Goal: Task Accomplishment & Management: Manage account settings

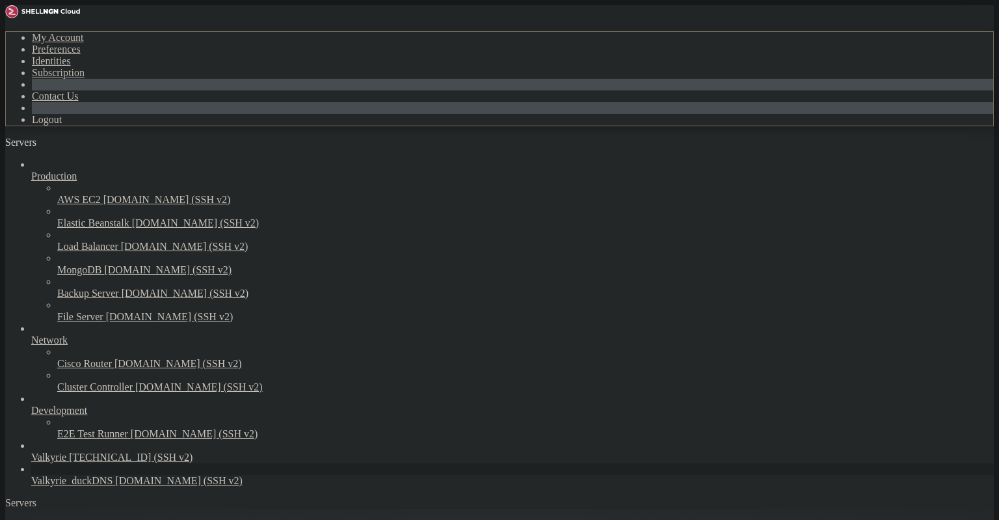
click at [88, 137] on link "Servers" at bounding box center [46, 142] width 83 height 11
click at [83, 146] on icon "button" at bounding box center [83, 146] width 0 height 0
drag, startPoint x: 205, startPoint y: 1190, endPoint x: 14, endPoint y: 1233, distance: 195.9
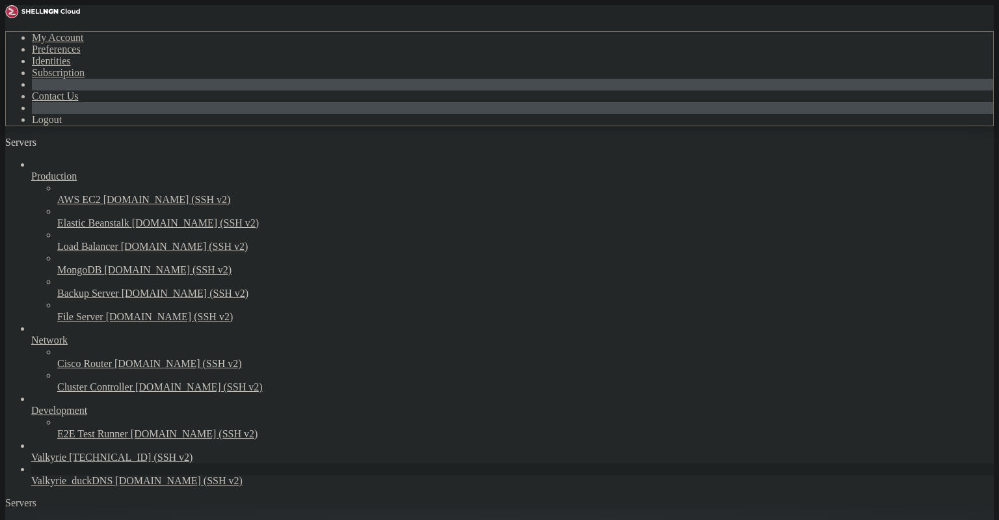
drag, startPoint x: 221, startPoint y: 1187, endPoint x: 12, endPoint y: 1182, distance: 208.8
drag, startPoint x: 156, startPoint y: 1193, endPoint x: 13, endPoint y: 1144, distance: 150.9
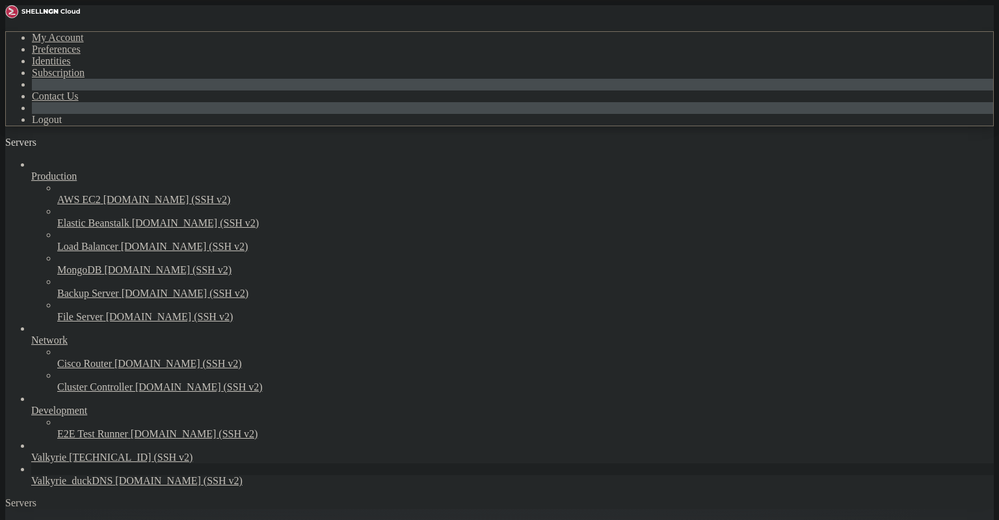
drag, startPoint x: 148, startPoint y: 1153, endPoint x: 14, endPoint y: 1087, distance: 148.9
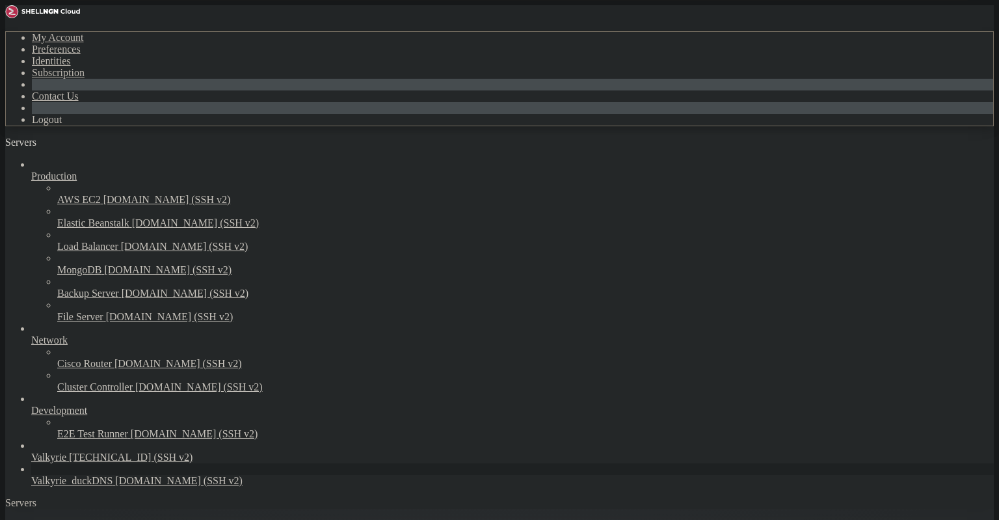
drag, startPoint x: 268, startPoint y: 514, endPoint x: 261, endPoint y: 510, distance: 7.6
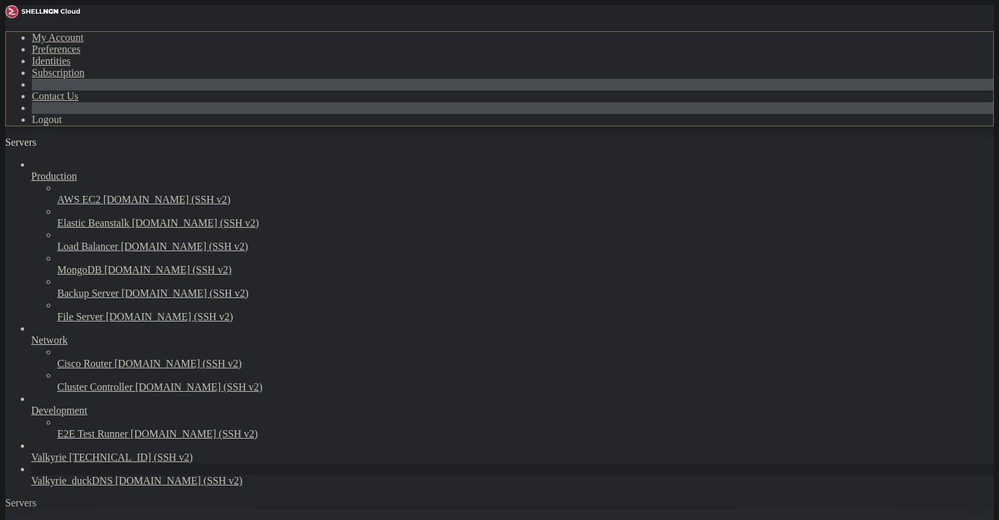
drag, startPoint x: 265, startPoint y: 787, endPoint x: 13, endPoint y: 786, distance: 252.3
drag, startPoint x: 277, startPoint y: 1194, endPoint x: 271, endPoint y: 1171, distance: 23.5
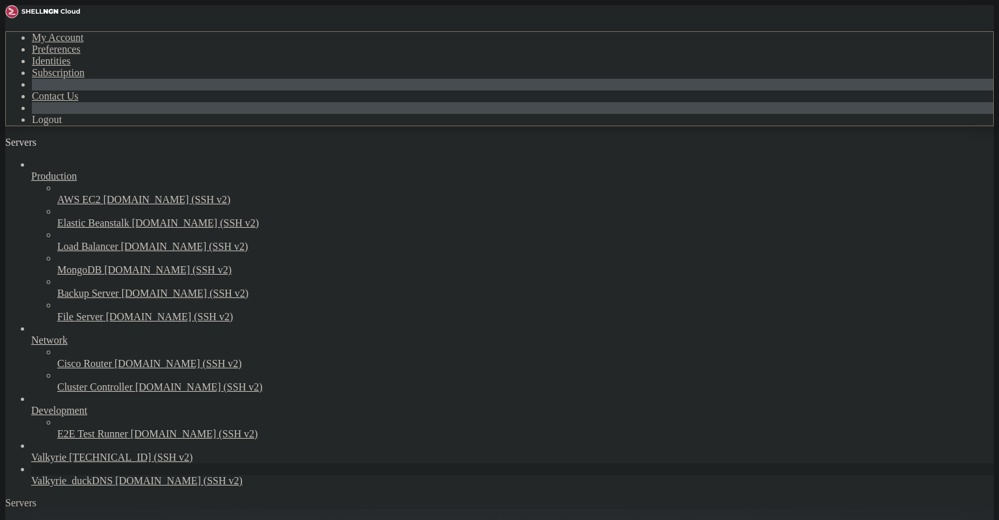
scroll to position [1803, 0]
drag, startPoint x: 137, startPoint y: 1163, endPoint x: 12, endPoint y: 1091, distance: 144.8
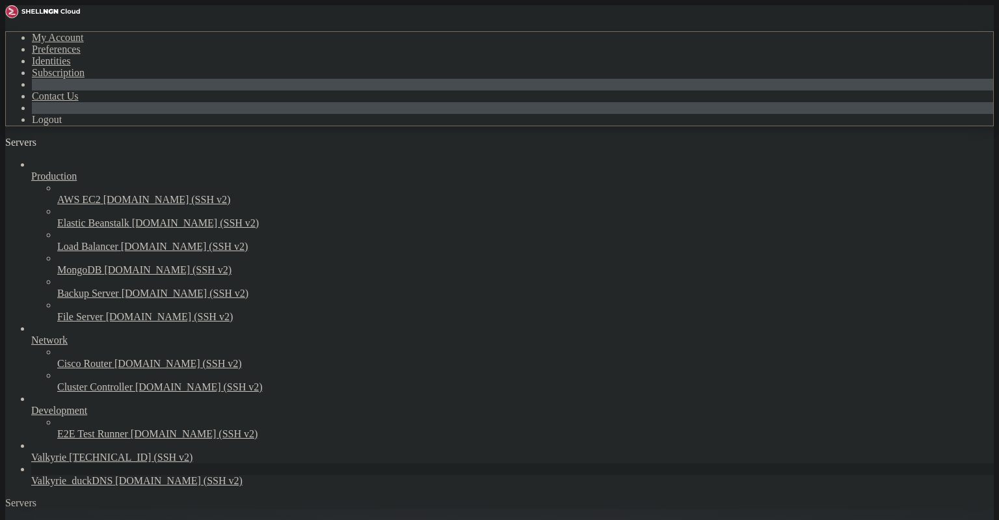
scroll to position [1857, 0]
drag, startPoint x: 284, startPoint y: 1150, endPoint x: 273, endPoint y: 1150, distance: 10.4
drag, startPoint x: 122, startPoint y: 864, endPoint x: 12, endPoint y: 787, distance: 133.1
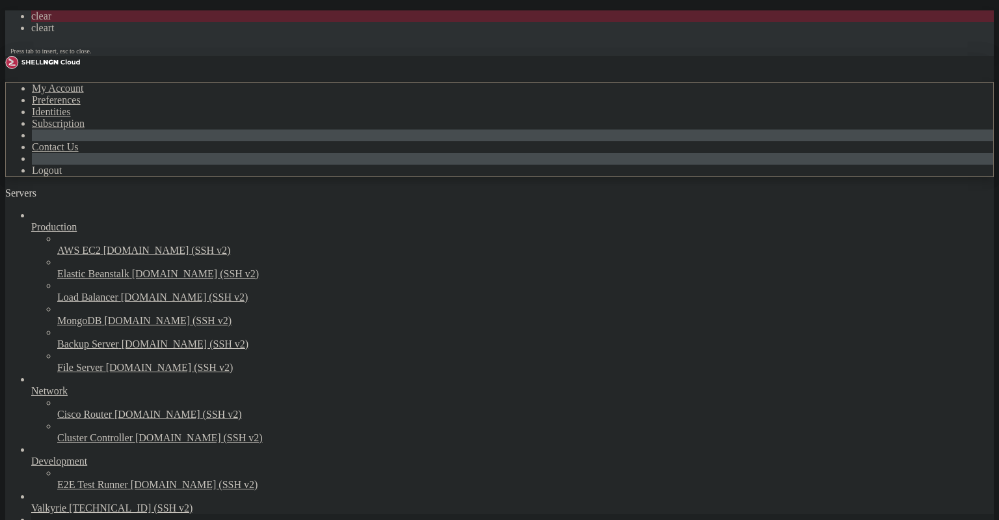
scroll to position [0, 0]
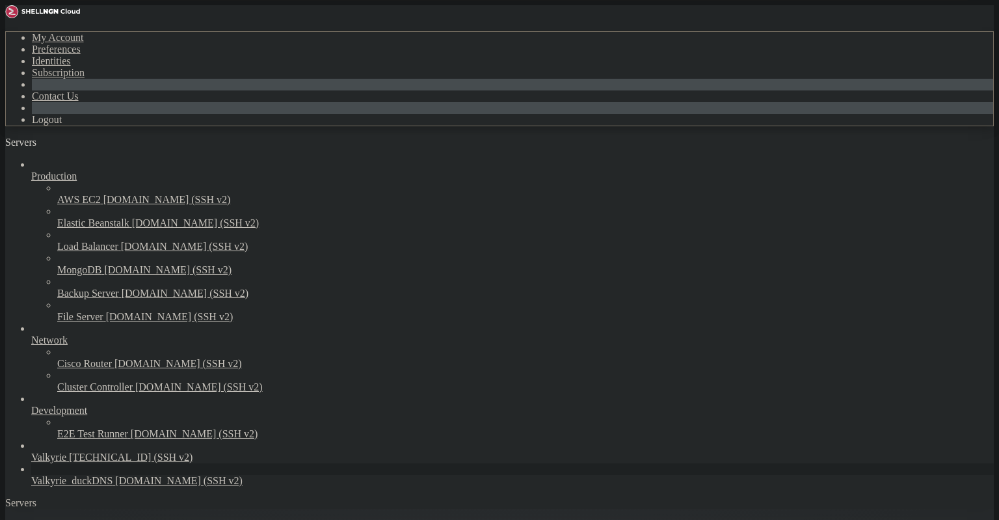
drag, startPoint x: 95, startPoint y: 1025, endPoint x: 11, endPoint y: 773, distance: 265.9
drag, startPoint x: 278, startPoint y: 1092, endPoint x: 277, endPoint y: 1081, distance: 11.8
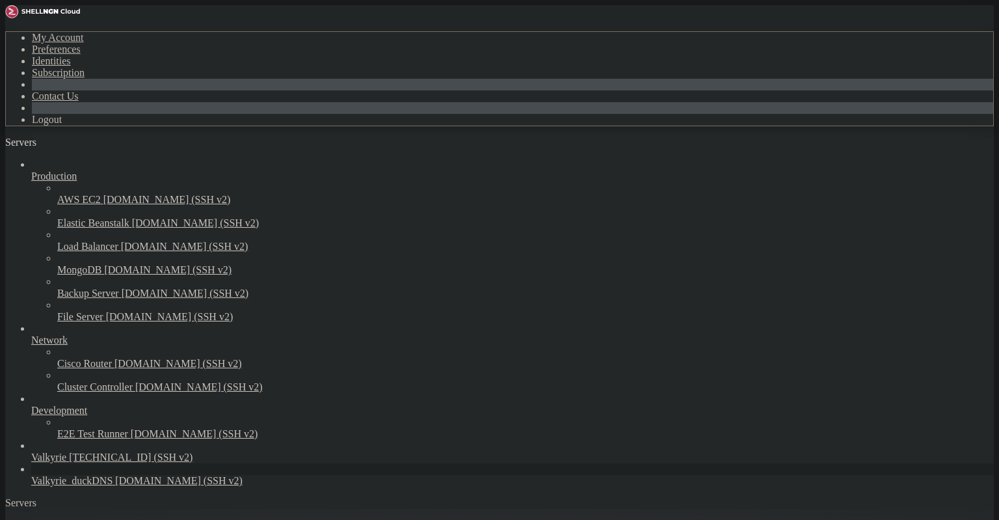
drag, startPoint x: 327, startPoint y: 1018, endPoint x: 321, endPoint y: 1026, distance: 10.2
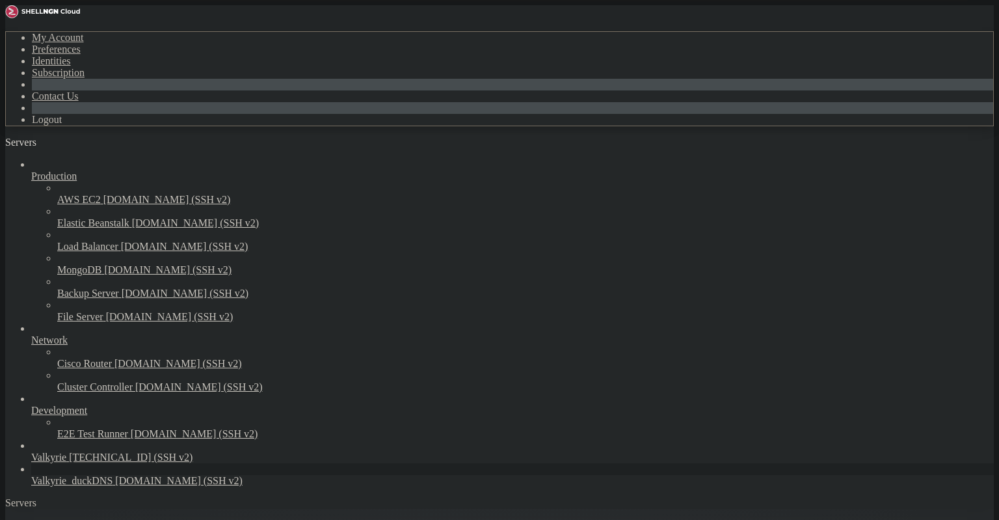
drag, startPoint x: 146, startPoint y: 1035, endPoint x: 114, endPoint y: 954, distance: 87.1
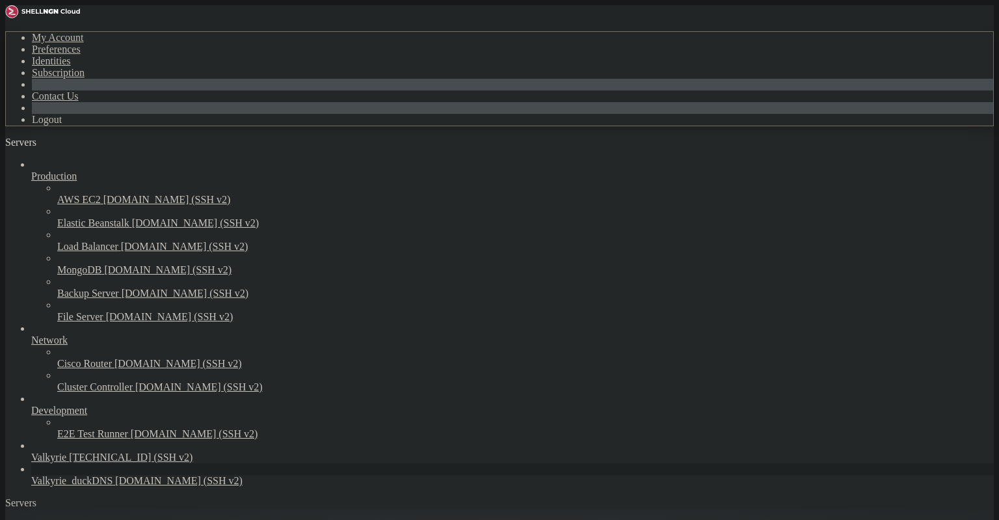
drag, startPoint x: 391, startPoint y: 1122, endPoint x: 331, endPoint y: 1123, distance: 59.8
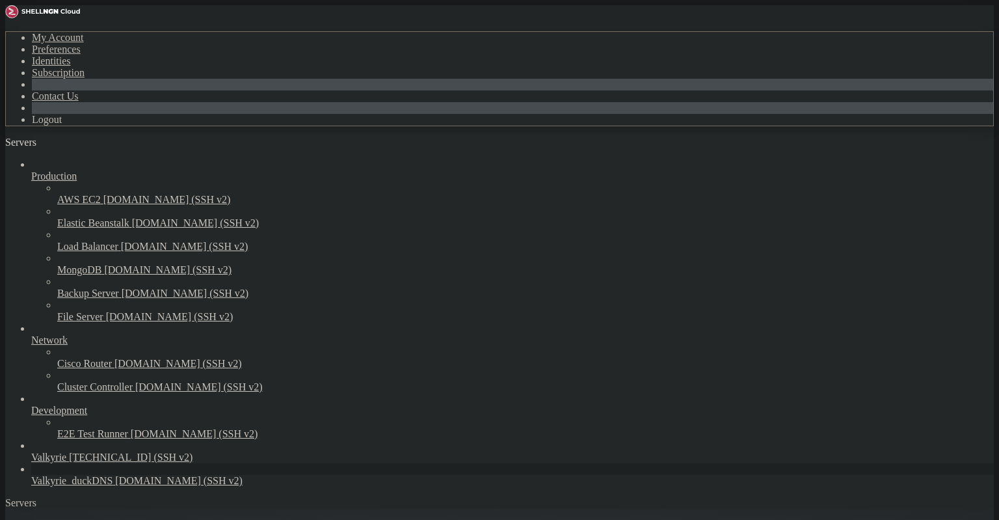
drag, startPoint x: 216, startPoint y: 1064, endPoint x: 156, endPoint y: 826, distance: 245.4
click at [12, 497] on div "Servers" at bounding box center [499, 503] width 988 height 12
click at [90, 475] on span "Valkyrie_duckDNS" at bounding box center [71, 480] width 81 height 11
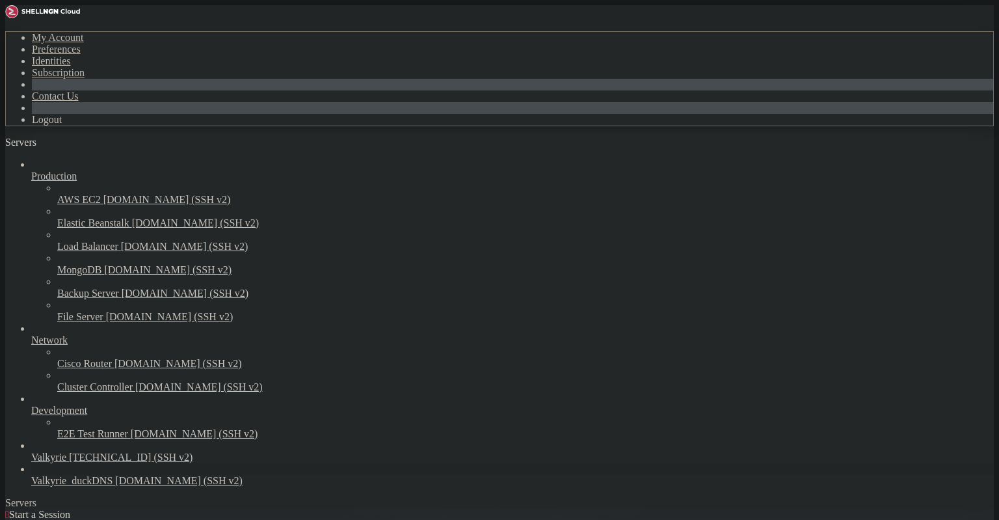
click at [90, 475] on span "Valkyrie_duckDNS" at bounding box center [71, 480] width 81 height 11
click at [83, 146] on icon "button" at bounding box center [83, 146] width 0 height 0
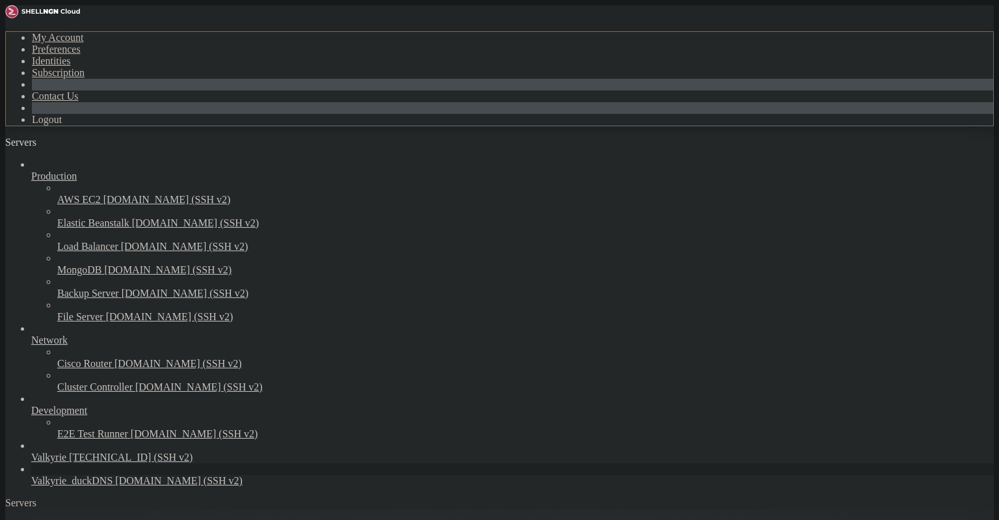
scroll to position [336, 0]
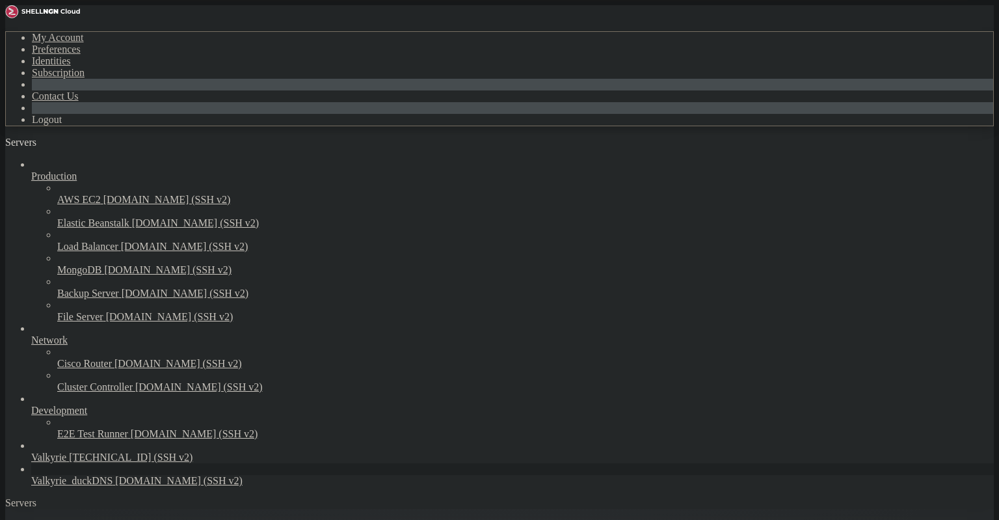
drag, startPoint x: 108, startPoint y: 1187, endPoint x: 16, endPoint y: 869, distance: 331.7
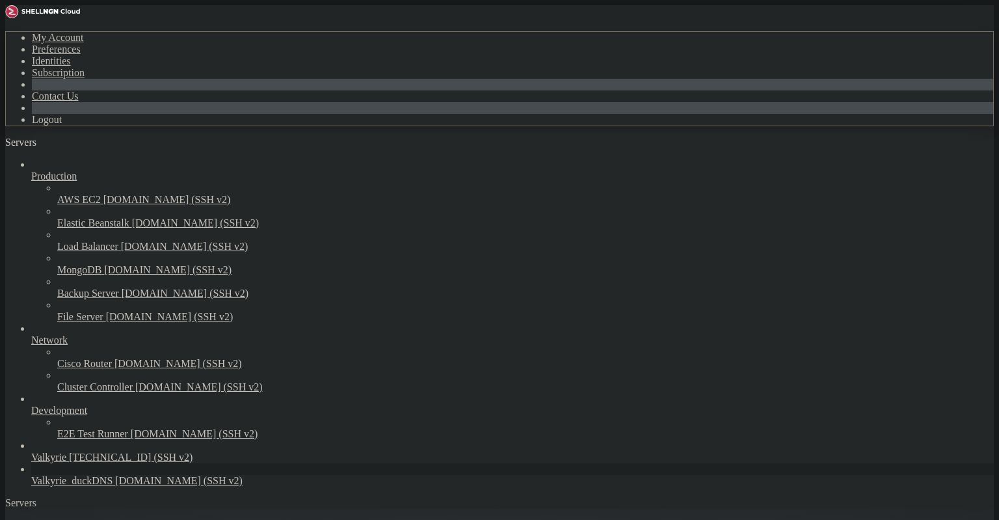
drag, startPoint x: 137, startPoint y: 1002, endPoint x: 12, endPoint y: 933, distance: 142.6
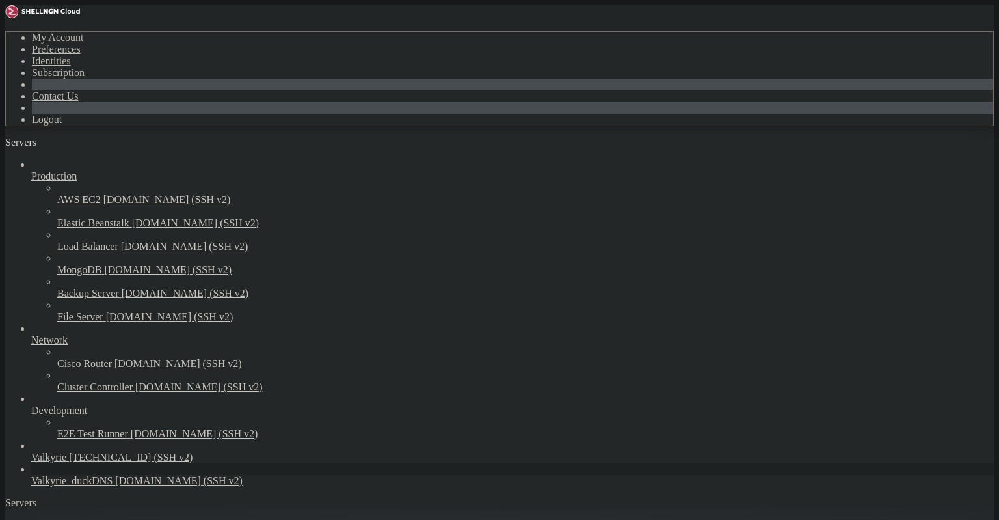
drag, startPoint x: 133, startPoint y: 1111, endPoint x: 203, endPoint y: 1159, distance: 85.1
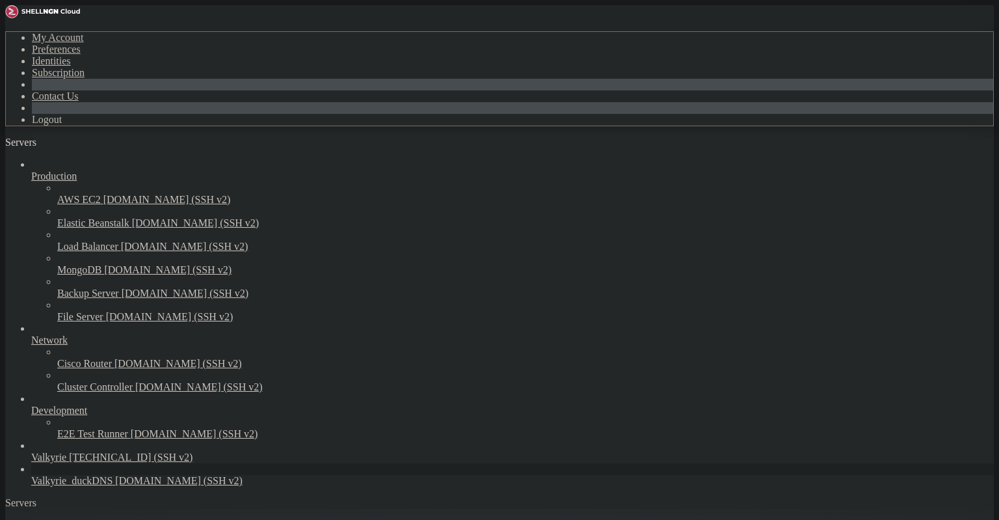
drag, startPoint x: 85, startPoint y: 981, endPoint x: 57, endPoint y: 882, distance: 101.9
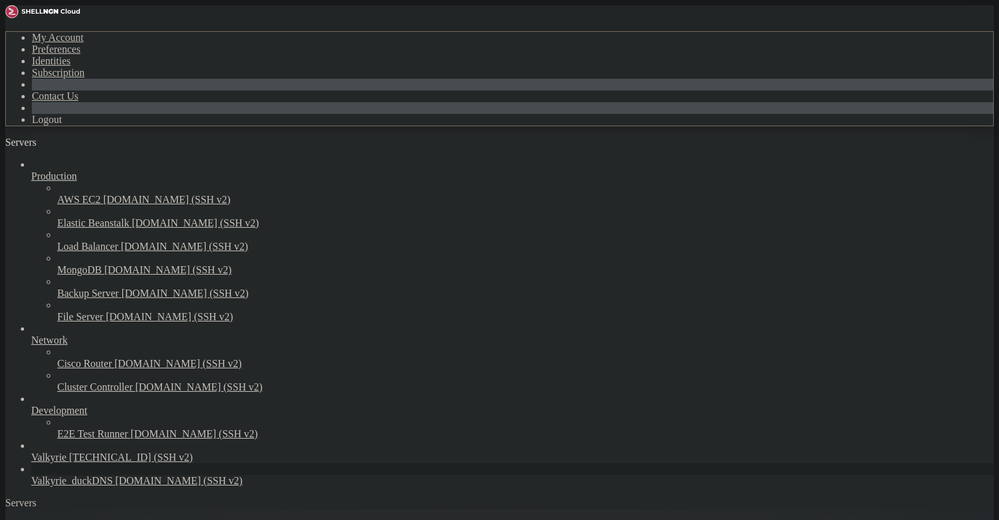
scroll to position [1271, 0]
drag, startPoint x: 123, startPoint y: 1077, endPoint x: 18, endPoint y: 1010, distance: 124.6
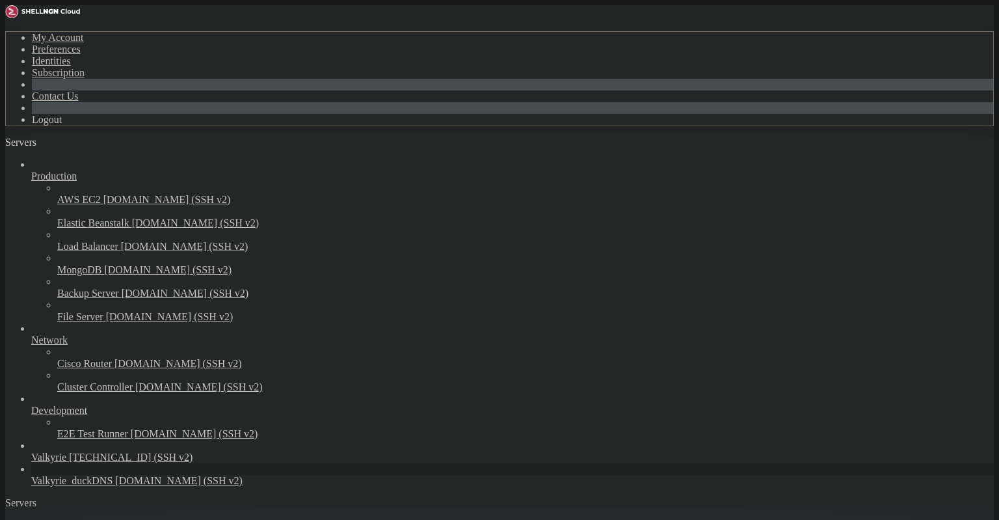
scroll to position [0, 0]
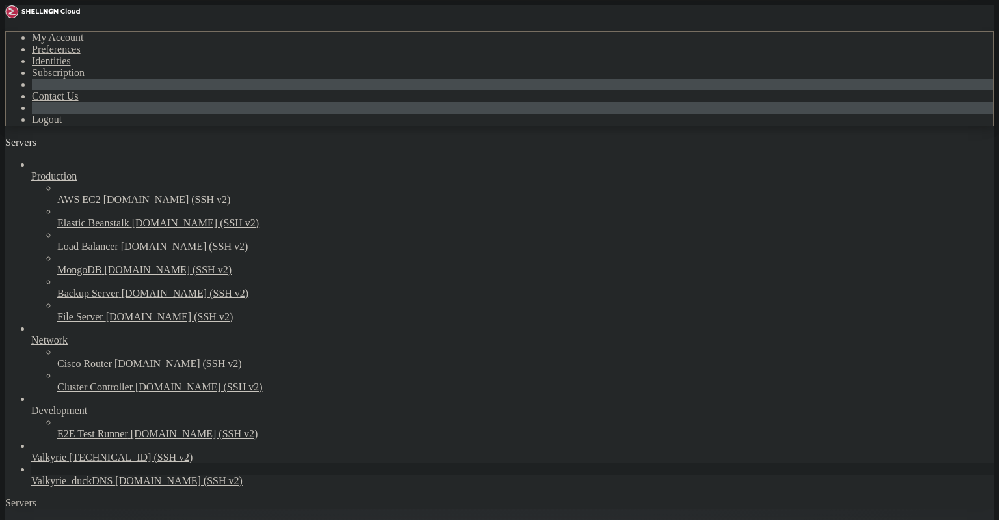
click at [9, 497] on div "Servers" at bounding box center [499, 503] width 988 height 12
click at [76, 484] on span "Valkyrie_duckDNS" at bounding box center [71, 480] width 81 height 11
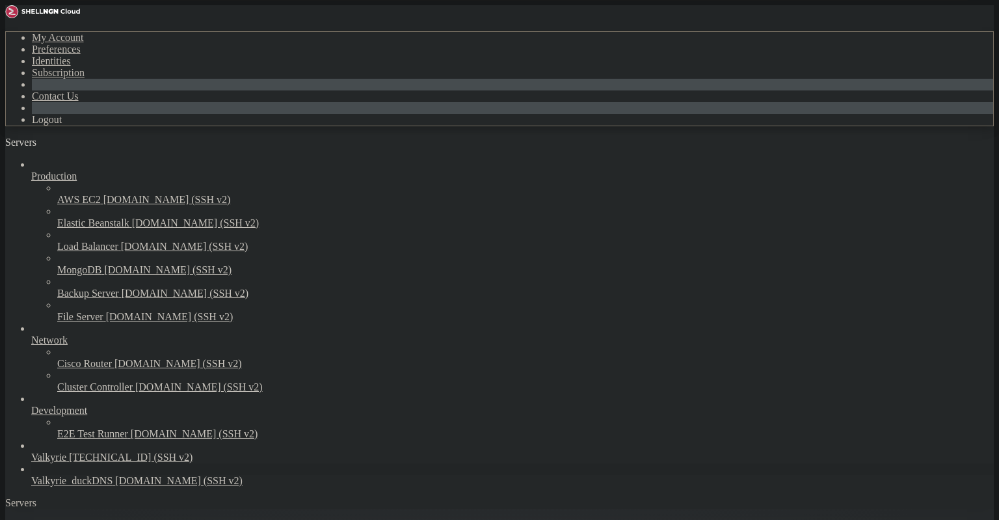
scroll to position [0, 0]
drag, startPoint x: 239, startPoint y: 1196, endPoint x: 232, endPoint y: 1189, distance: 9.7
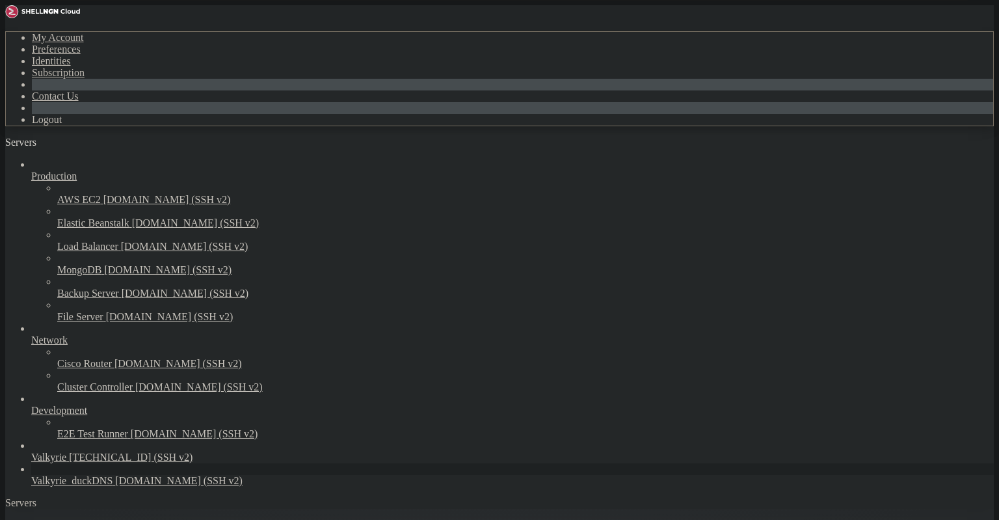
scroll to position [2107, 0]
drag, startPoint x: 124, startPoint y: 1107, endPoint x: 14, endPoint y: 1018, distance: 141.5
drag, startPoint x: 118, startPoint y: 1167, endPoint x: 11, endPoint y: 1137, distance: 110.8
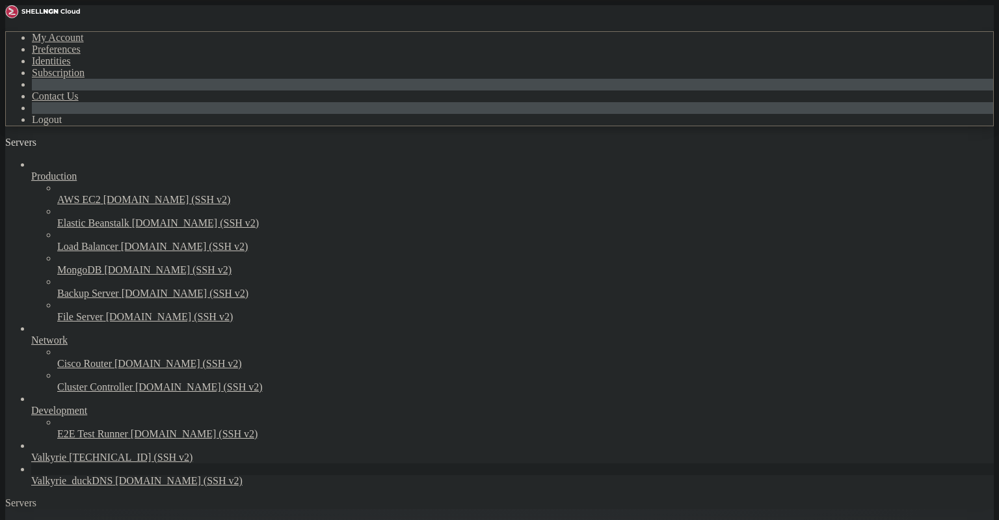
drag, startPoint x: 220, startPoint y: 1114, endPoint x: 12, endPoint y: 1117, distance: 208.8
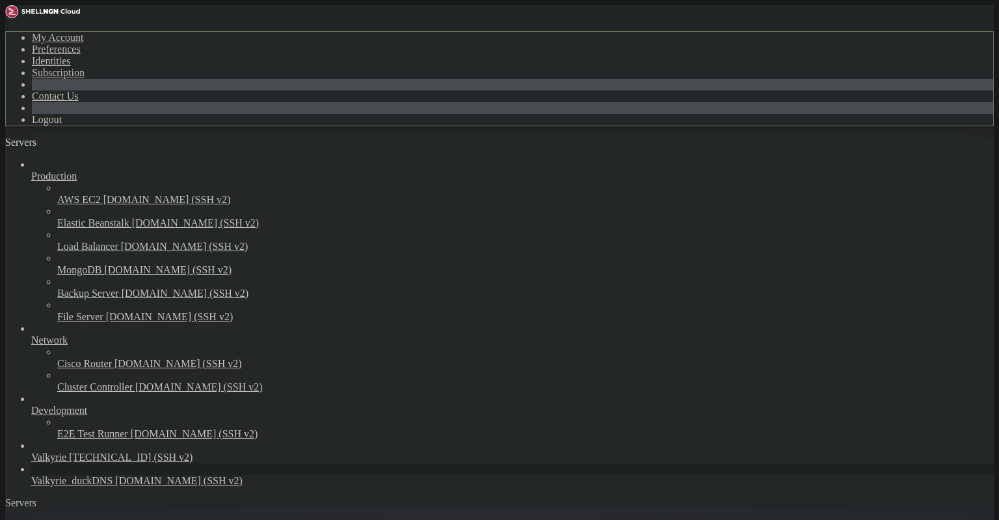
drag, startPoint x: 256, startPoint y: 1123, endPoint x: 13, endPoint y: 1125, distance: 243.2
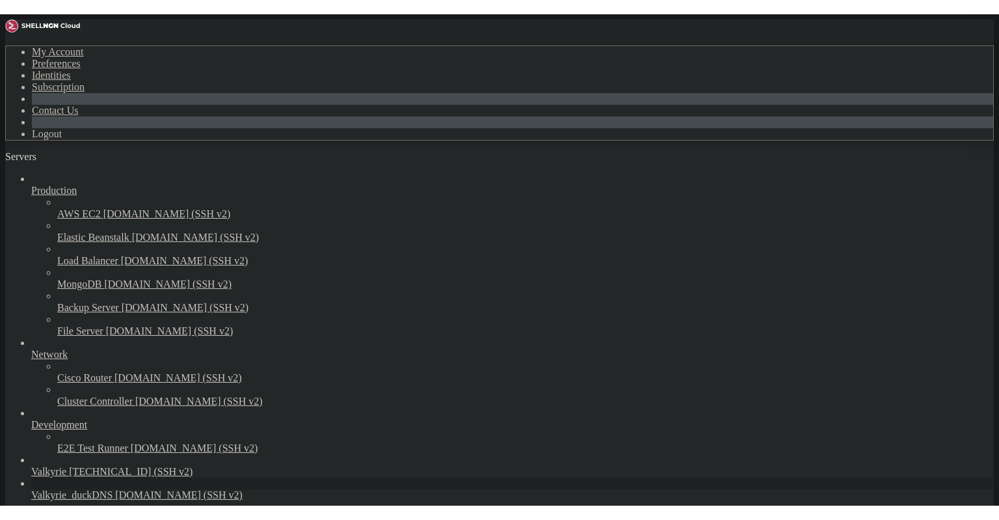
scroll to position [2959, 0]
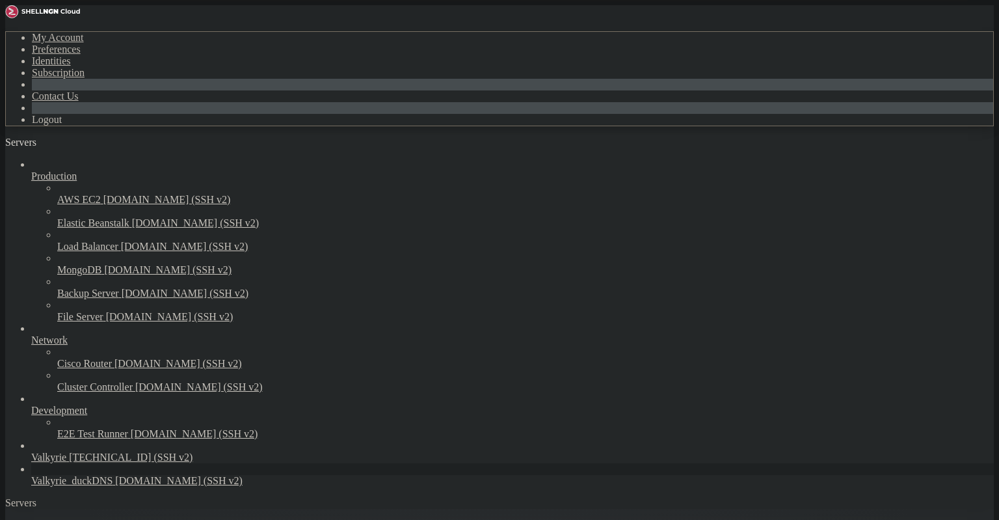
click at [83, 146] on icon "button" at bounding box center [83, 146] width 0 height 0
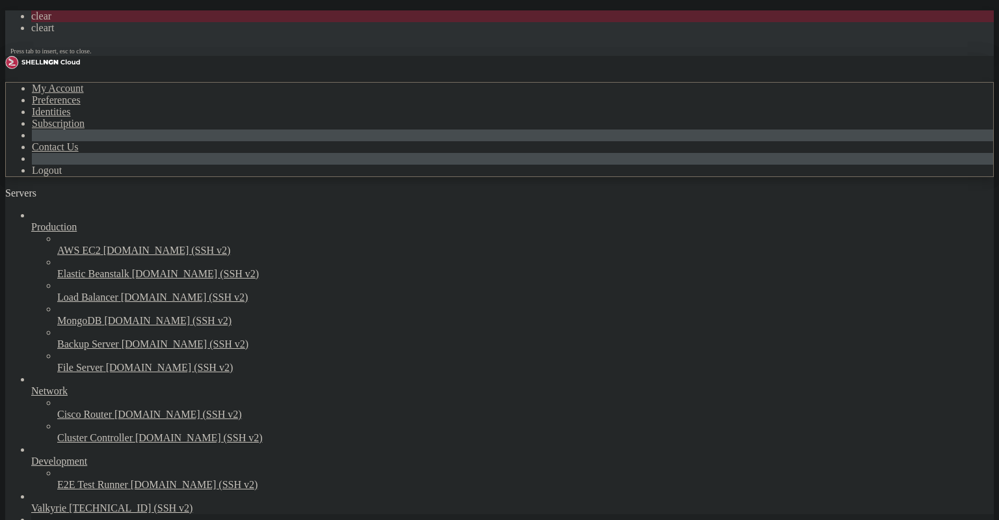
scroll to position [0, 0]
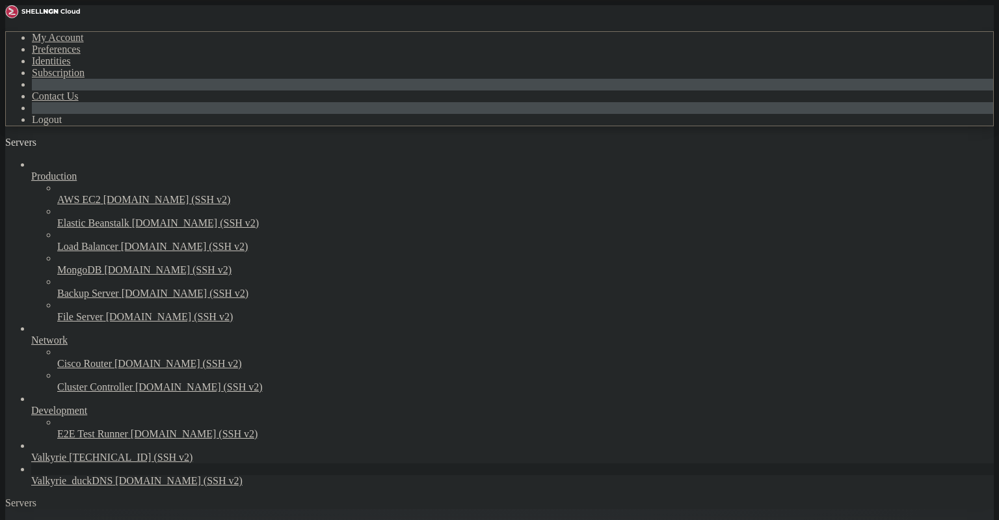
drag, startPoint x: 130, startPoint y: 877, endPoint x: 60, endPoint y: 815, distance: 92.6
drag, startPoint x: 232, startPoint y: 932, endPoint x: 18, endPoint y: 813, distance: 245.7
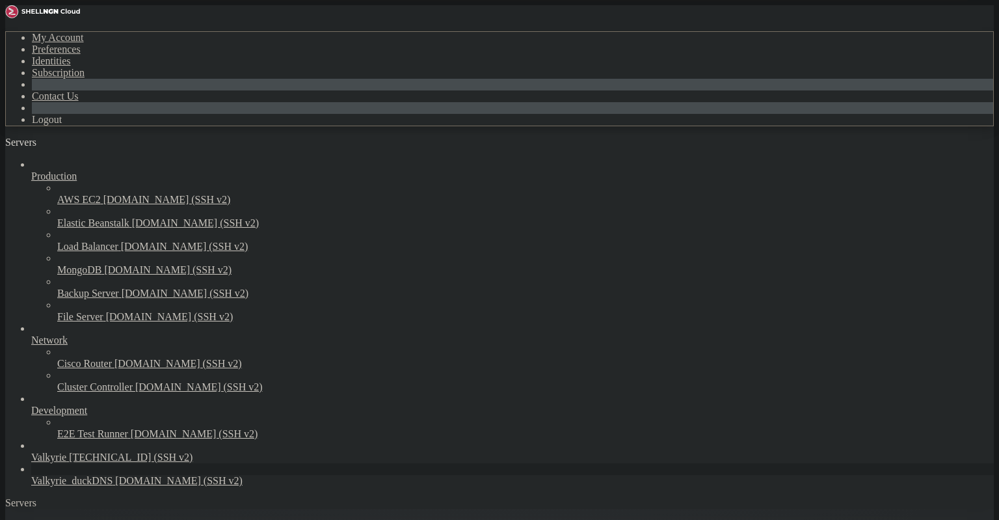
drag, startPoint x: 261, startPoint y: 967, endPoint x: 15, endPoint y: 966, distance: 246.5
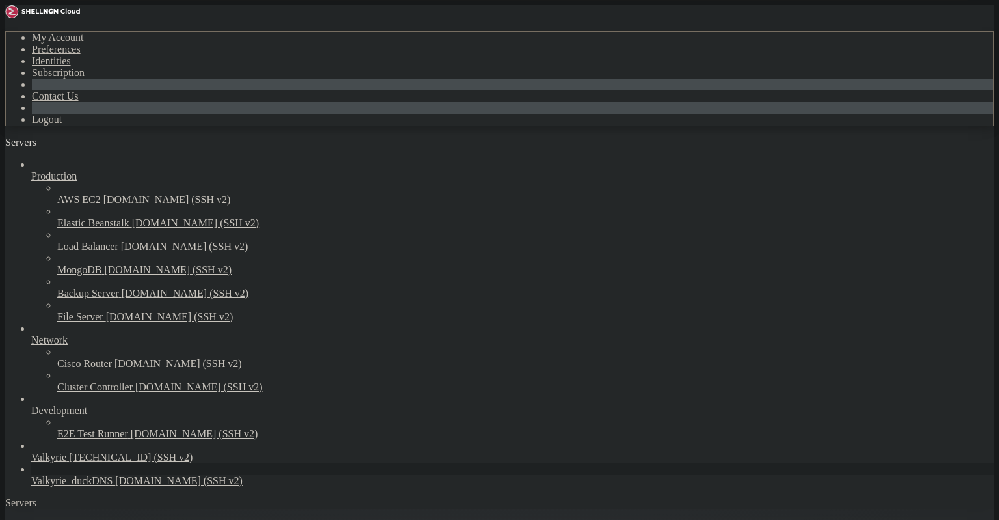
drag, startPoint x: 191, startPoint y: 1135, endPoint x: 10, endPoint y: 1096, distance: 184.2
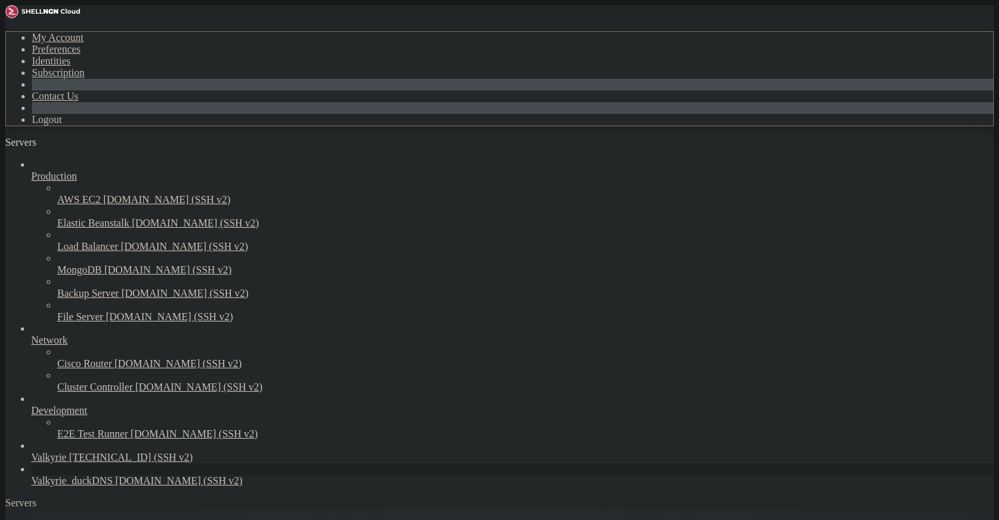
drag, startPoint x: 189, startPoint y: 1189, endPoint x: 200, endPoint y: 1185, distance: 11.7
drag, startPoint x: 202, startPoint y: 1184, endPoint x: 183, endPoint y: 1139, distance: 49.5
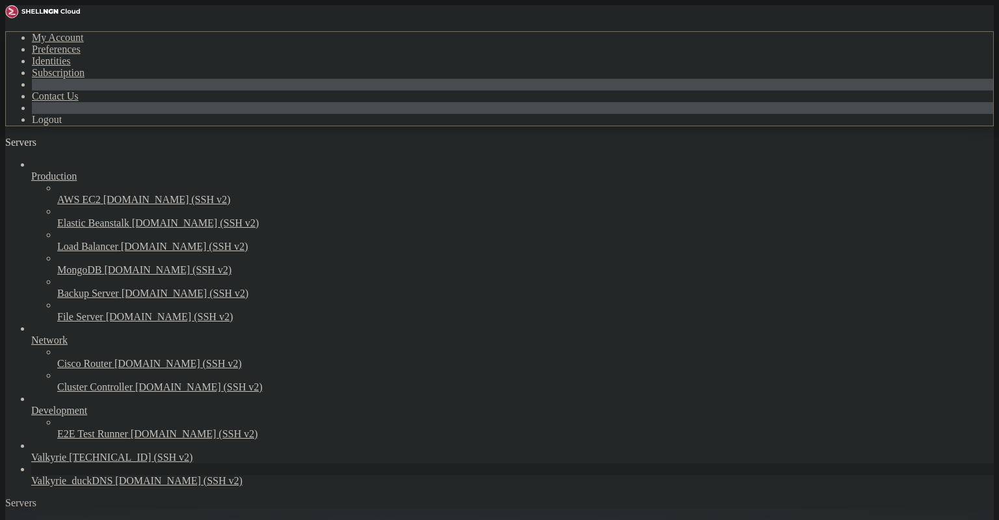
scroll to position [65, 0]
drag, startPoint x: 349, startPoint y: 1186, endPoint x: 338, endPoint y: 1181, distance: 12.2
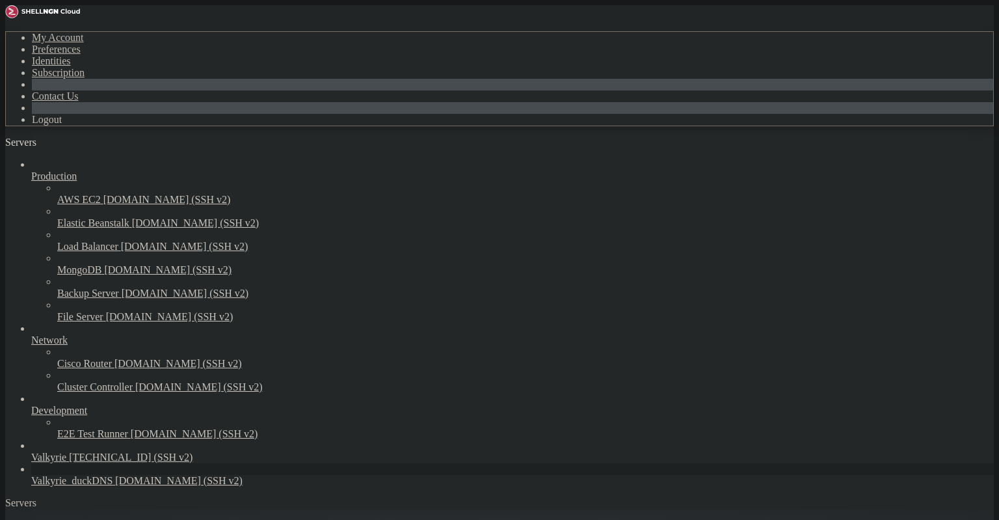
scroll to position [282, 0]
drag, startPoint x: 255, startPoint y: 1172, endPoint x: 12, endPoint y: 1173, distance: 243.2
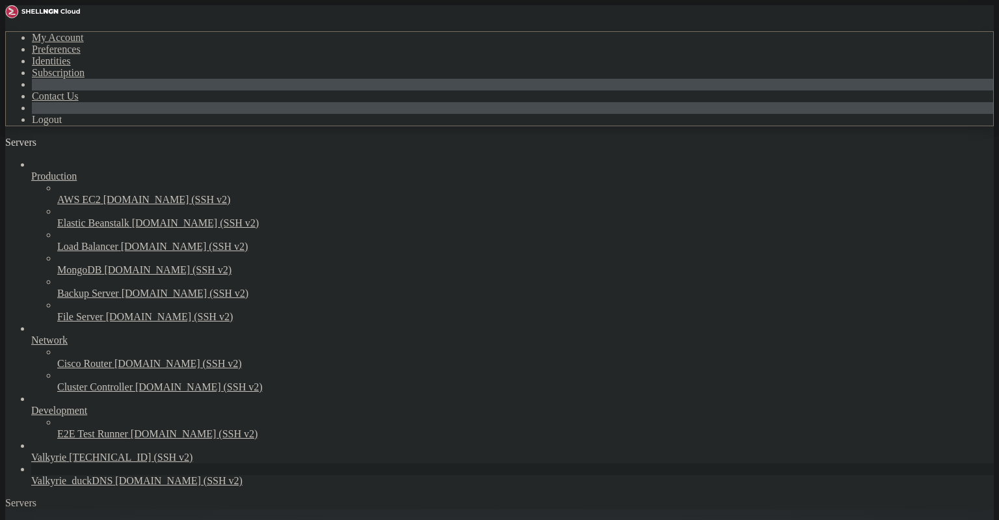
scroll to position [358, 0]
drag, startPoint x: 267, startPoint y: 1174, endPoint x: 11, endPoint y: 1181, distance: 255.6
drag, startPoint x: 195, startPoint y: 862, endPoint x: 188, endPoint y: 857, distance: 8.8
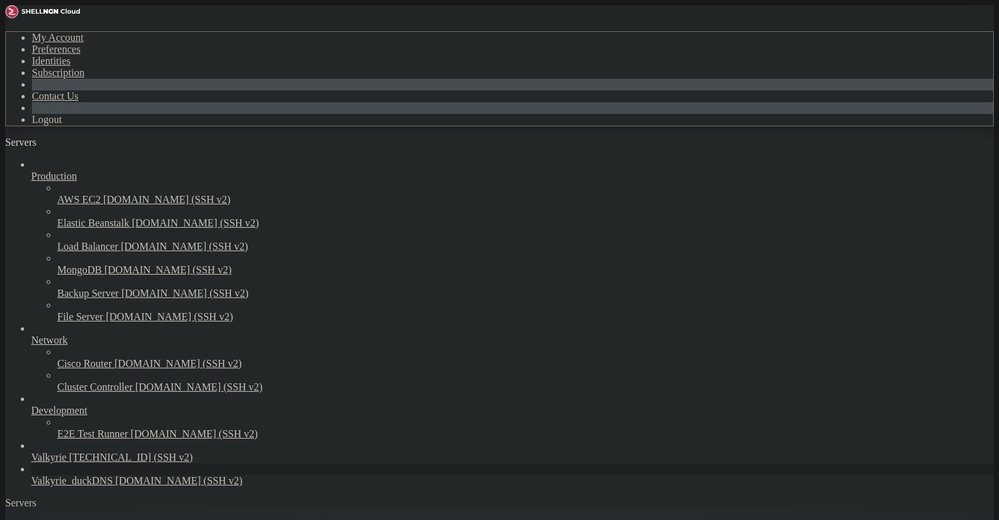
drag, startPoint x: 273, startPoint y: 836, endPoint x: 207, endPoint y: 765, distance: 96.6
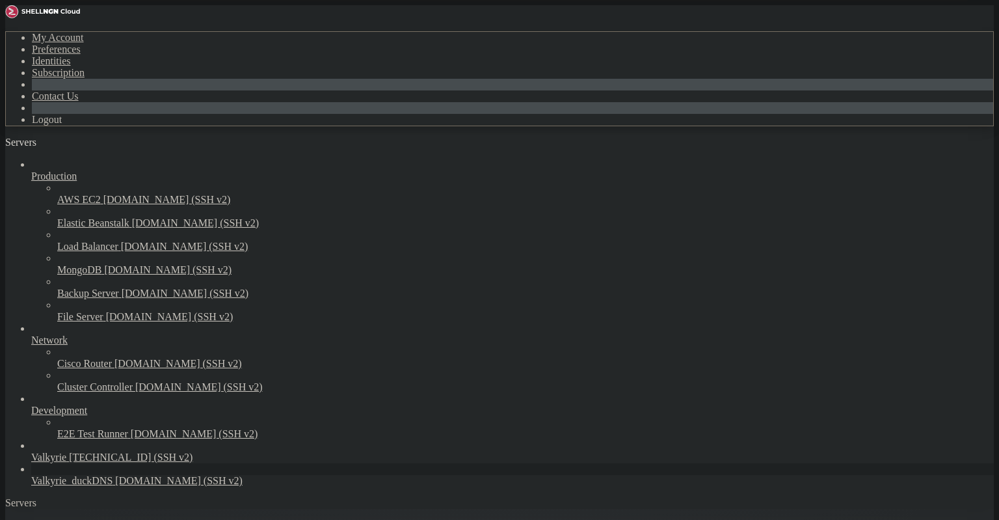
drag, startPoint x: 377, startPoint y: 1060, endPoint x: 382, endPoint y: 1055, distance: 7.4
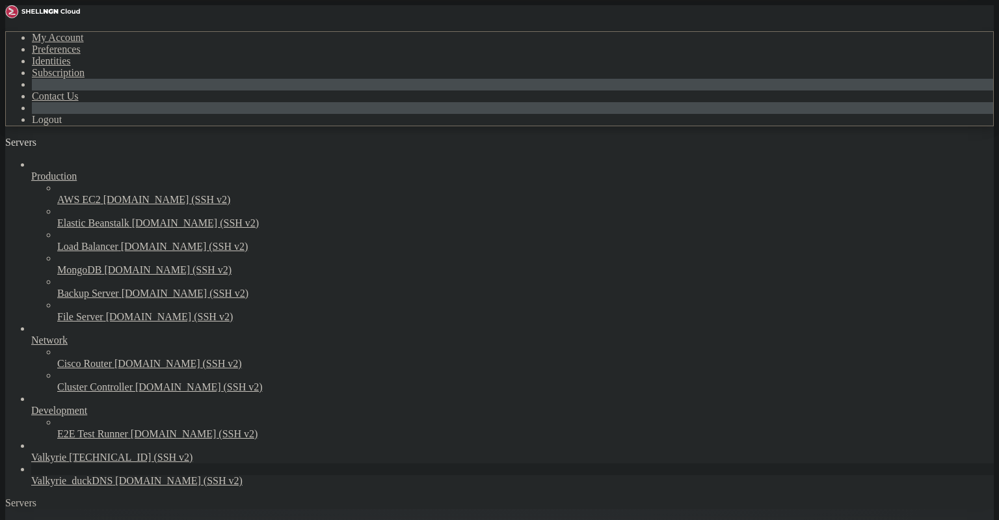
click at [5, 497] on div "Servers" at bounding box center [499, 503] width 988 height 12
drag, startPoint x: 124, startPoint y: 1144, endPoint x: 105, endPoint y: 1163, distance: 25.7
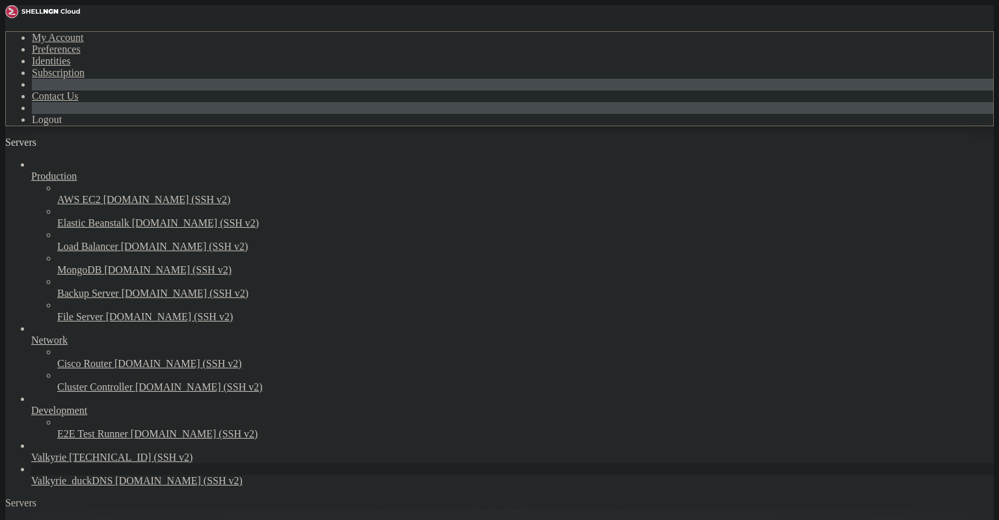
click at [71, 475] on span "Valkyrie_duckDNS" at bounding box center [71, 480] width 81 height 11
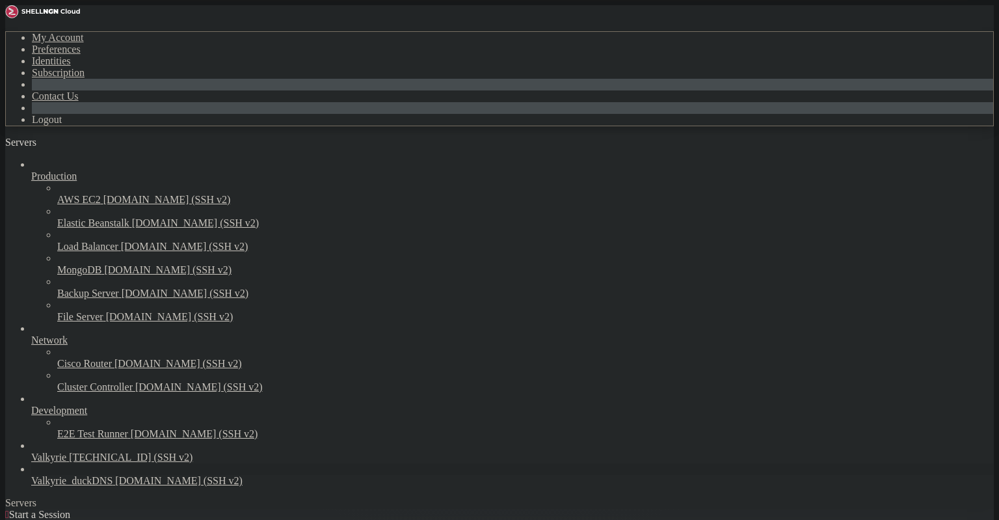
click at [71, 475] on span "Valkyrie_duckDNS" at bounding box center [71, 480] width 81 height 11
click at [75, 475] on link "Valkyrie_duckDNS [DOMAIN_NAME] (SSH v2)" at bounding box center [512, 481] width 962 height 12
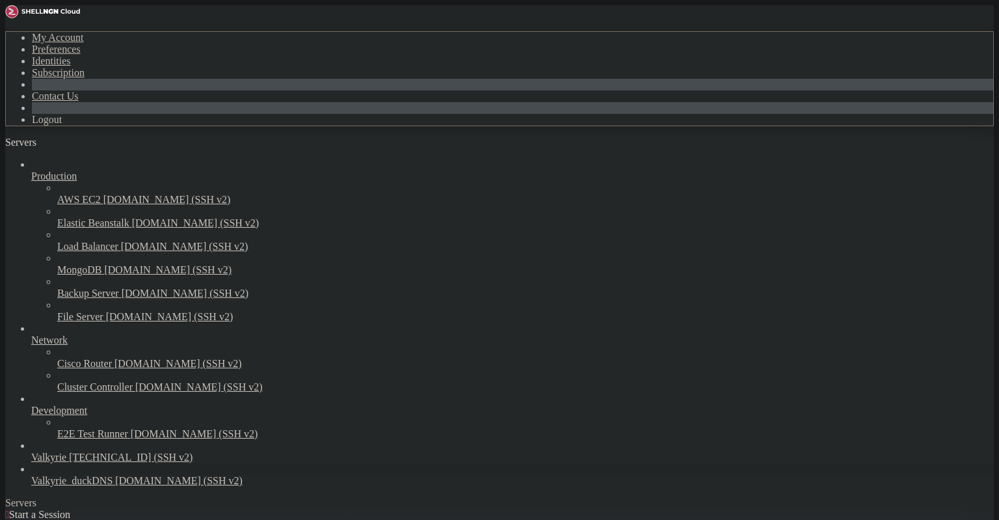
click at [75, 475] on link "Valkyrie_duckDNS [DOMAIN_NAME] (SSH v2)" at bounding box center [512, 481] width 962 height 12
click at [86, 478] on span "Valkyrie_duckDNS" at bounding box center [71, 480] width 81 height 11
click at [94, 478] on span "Valkyrie_duckDNS" at bounding box center [71, 480] width 81 height 11
click at [94, 479] on span "Valkyrie_duckDNS" at bounding box center [71, 480] width 81 height 11
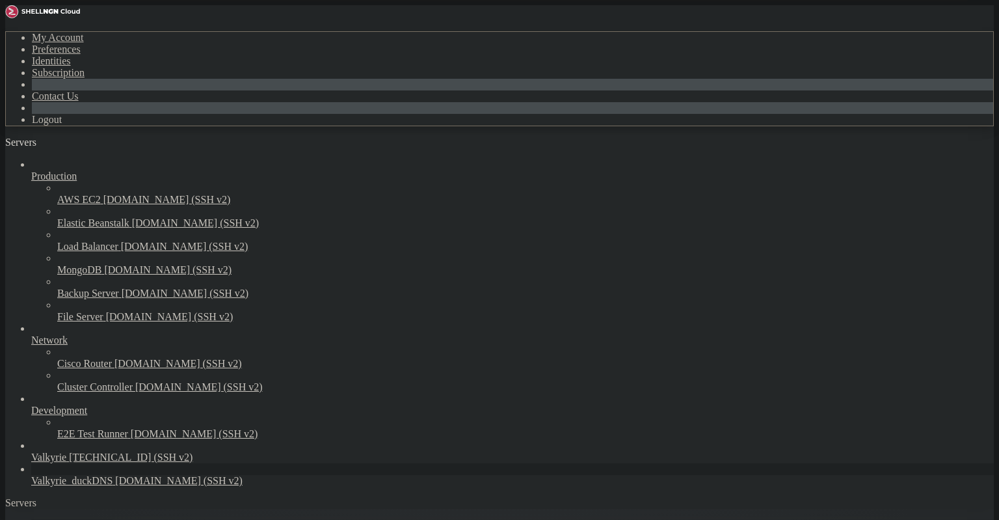
click at [87, 404] on span "Development" at bounding box center [59, 409] width 56 height 11
click at [44, 146] on div "button" at bounding box center [44, 146] width 0 height 0
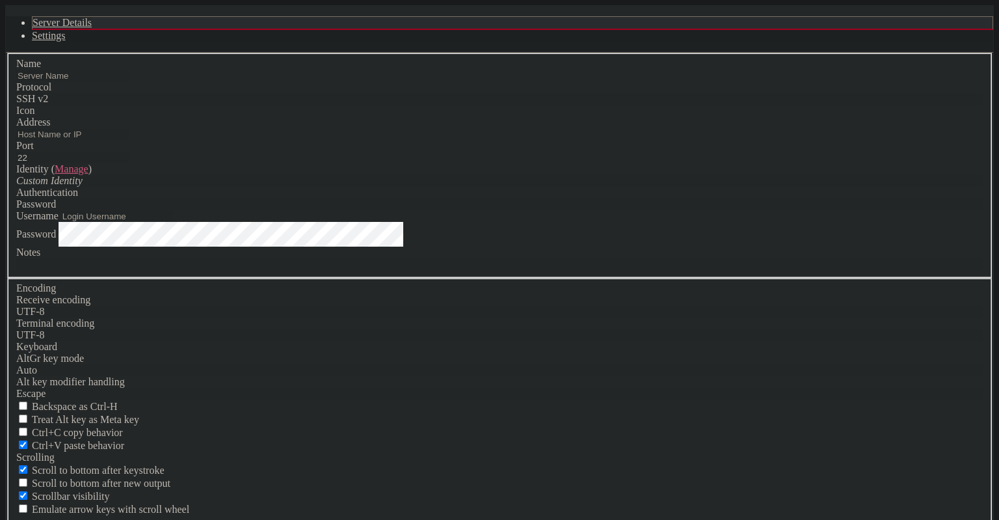
click at [66, 41] on link "Settings" at bounding box center [49, 35] width 34 height 11
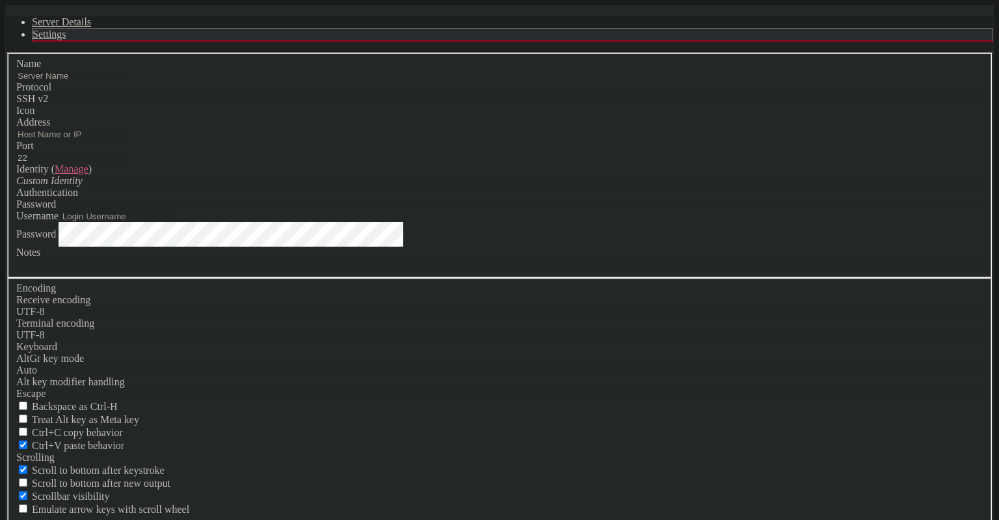
click at [91, 27] on link "Server Details" at bounding box center [61, 21] width 59 height 11
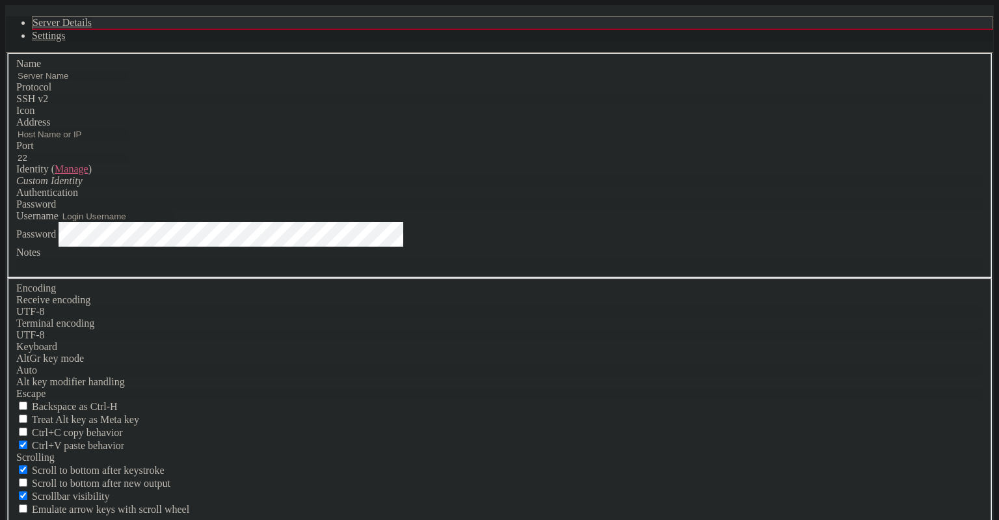
click at [547, 519] on div "Cancel" at bounding box center [499, 529] width 987 height 12
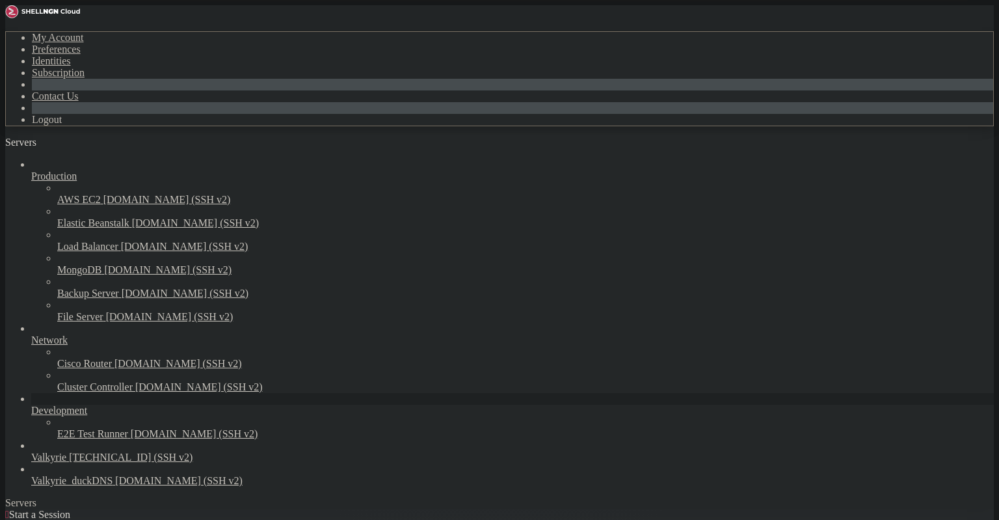
scroll to position [0, 0]
click at [109, 194] on span "[DOMAIN_NAME] (SSH v2)" at bounding box center [166, 199] width 127 height 11
click at [121, 241] on span "[DOMAIN_NAME] (SSH v2)" at bounding box center [184, 246] width 127 height 11
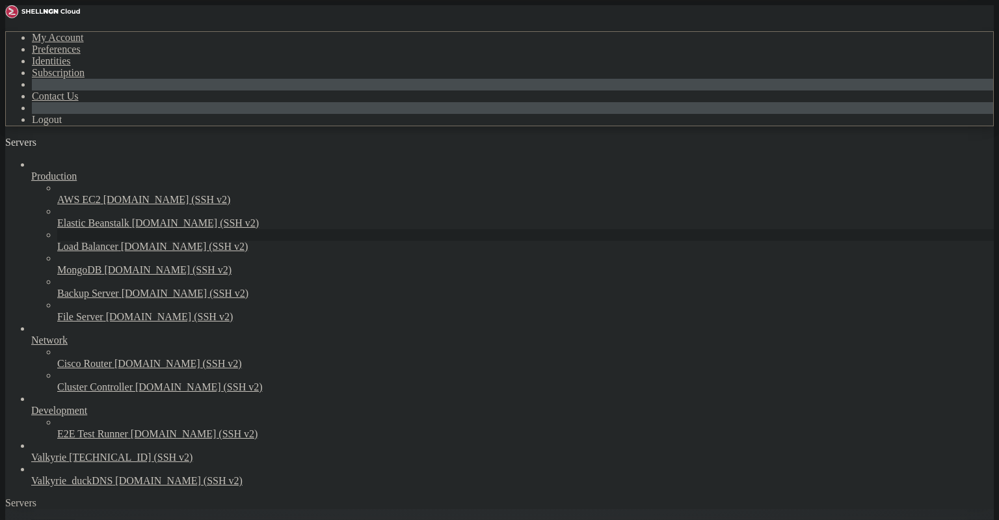
click at [75, 519] on span "AWS EC2" at bounding box center [53, 524] width 44 height 11
click at [31, 170] on icon at bounding box center [31, 170] width 0 height 0
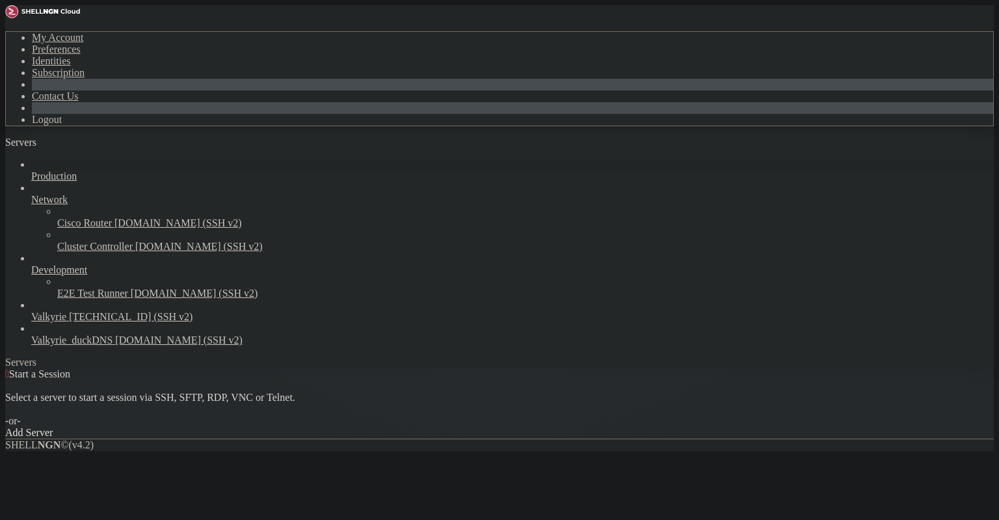
click at [31, 170] on icon at bounding box center [31, 170] width 0 height 0
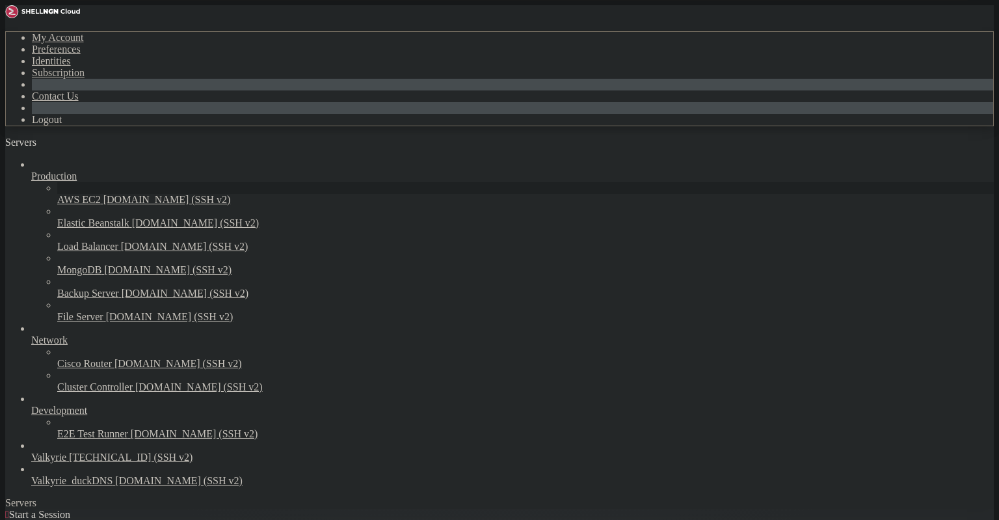
click at [238, 101] on div at bounding box center [499, 260] width 999 height 520
click at [103, 311] on span "File Server" at bounding box center [80, 316] width 46 height 11
click at [102, 311] on span "File Server" at bounding box center [80, 316] width 46 height 11
click at [77, 170] on span "Production" at bounding box center [54, 175] width 46 height 11
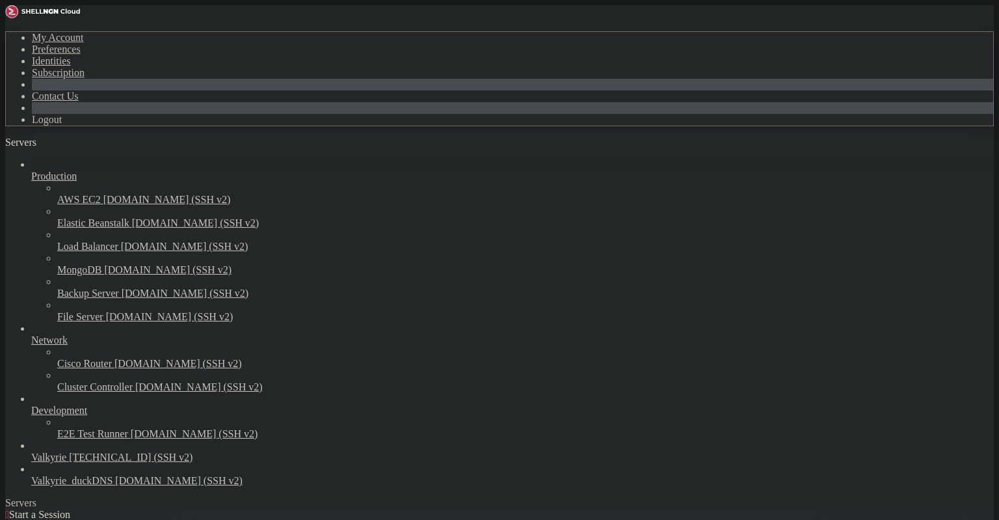
click at [31, 170] on icon at bounding box center [31, 170] width 0 height 0
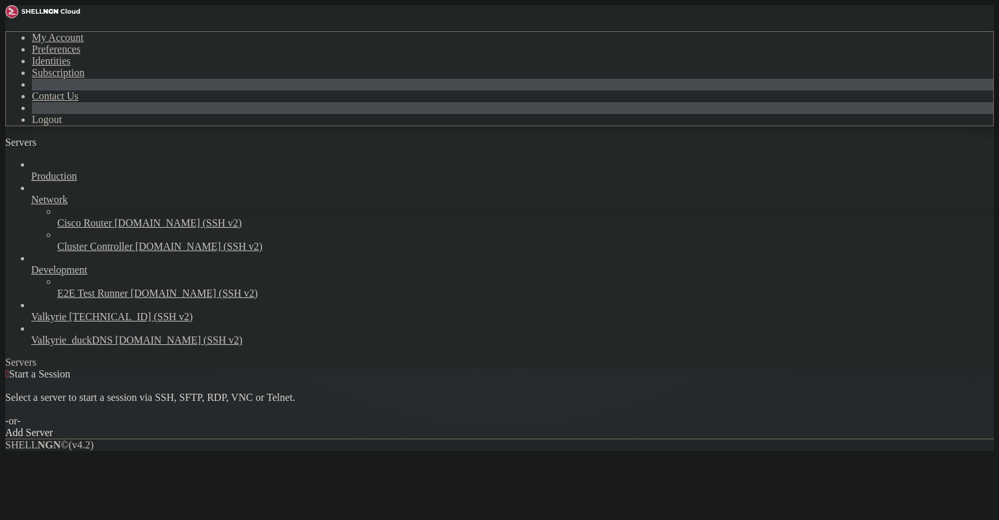
click at [114, 217] on span "[DOMAIN_NAME] (SSH v2)" at bounding box center [177, 222] width 127 height 11
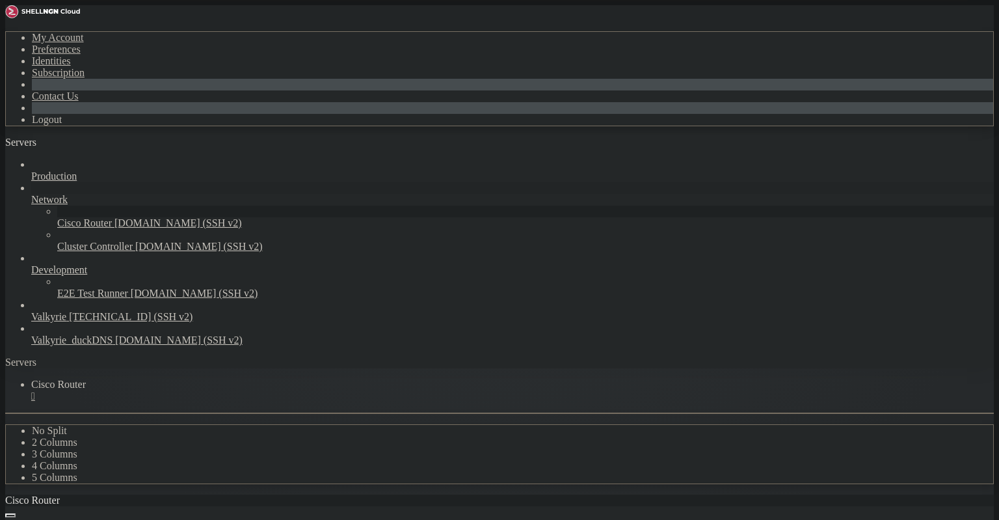
click at [31, 194] on icon at bounding box center [31, 194] width 0 height 0
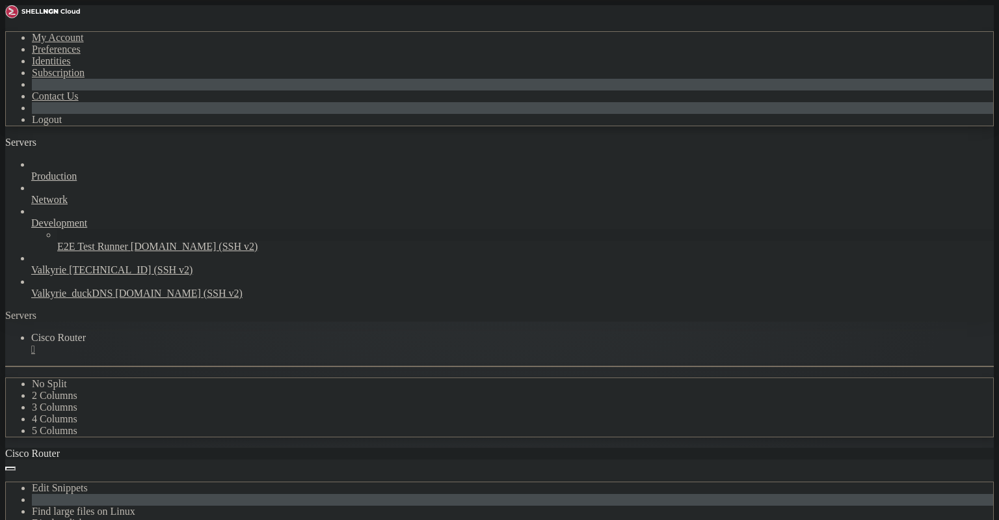
click at [108, 241] on span "E2E Test Runner" at bounding box center [92, 246] width 71 height 11
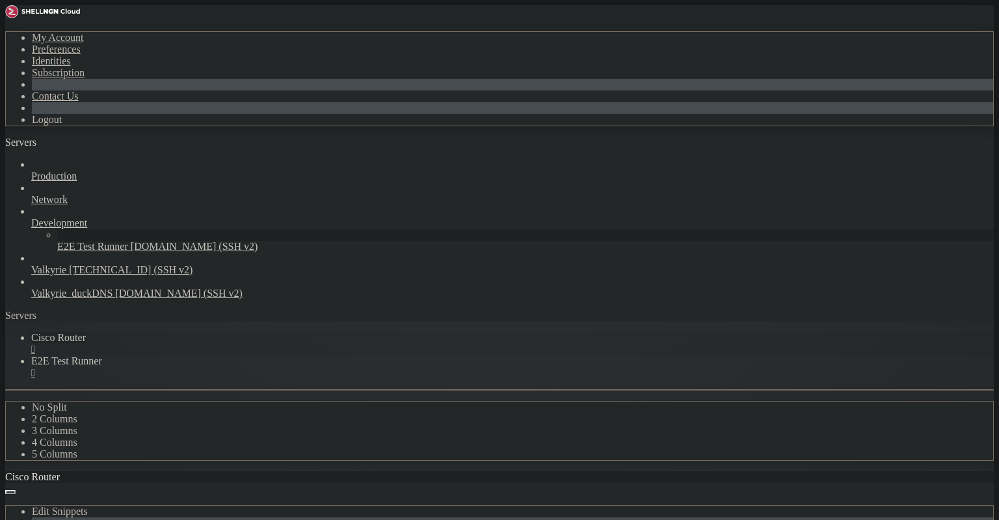
click at [247, 343] on div "" at bounding box center [512, 349] width 962 height 12
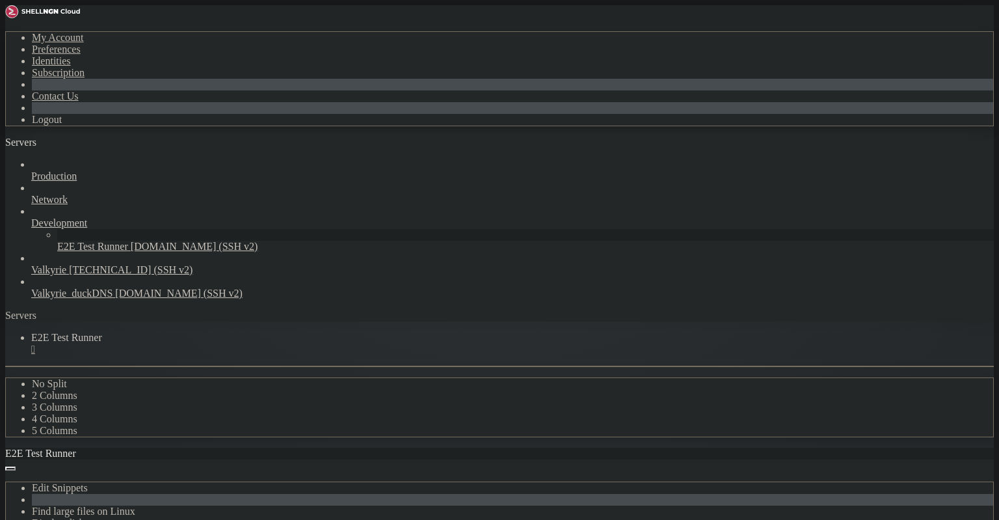
click at [102, 332] on span "E2E Test Runner" at bounding box center [66, 337] width 71 height 11
click at [31, 217] on icon at bounding box center [31, 217] width 0 height 0
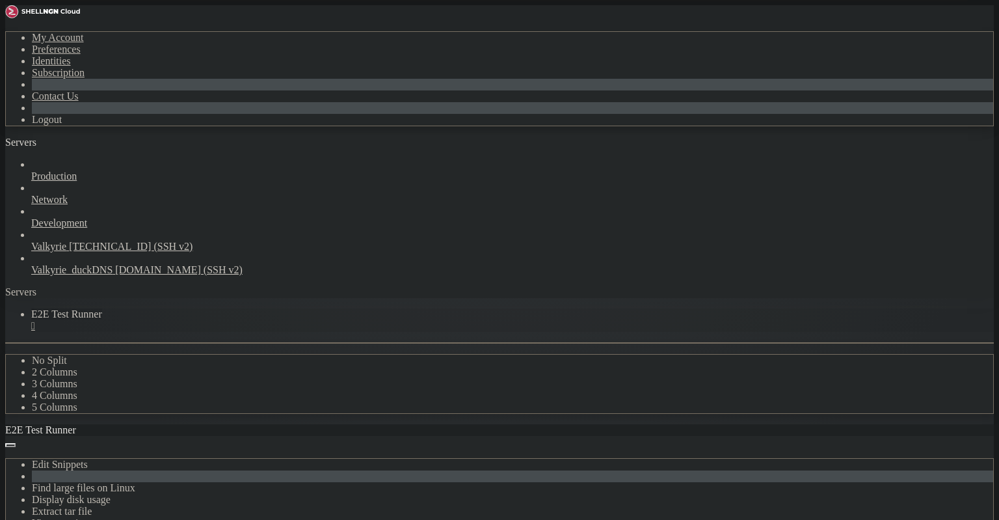
click at [261, 320] on div "" at bounding box center [512, 326] width 962 height 12
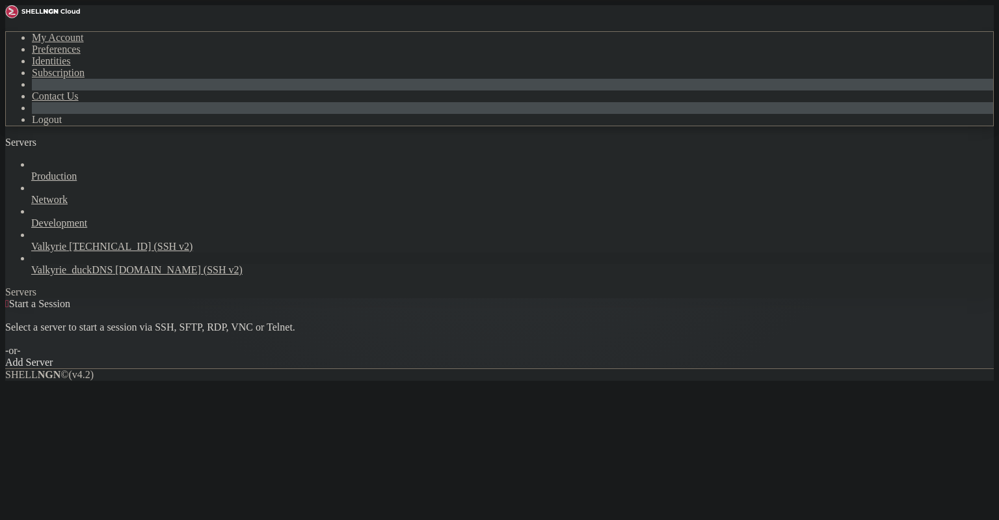
click at [115, 264] on span "[DOMAIN_NAME] (SSH v2)" at bounding box center [178, 269] width 127 height 11
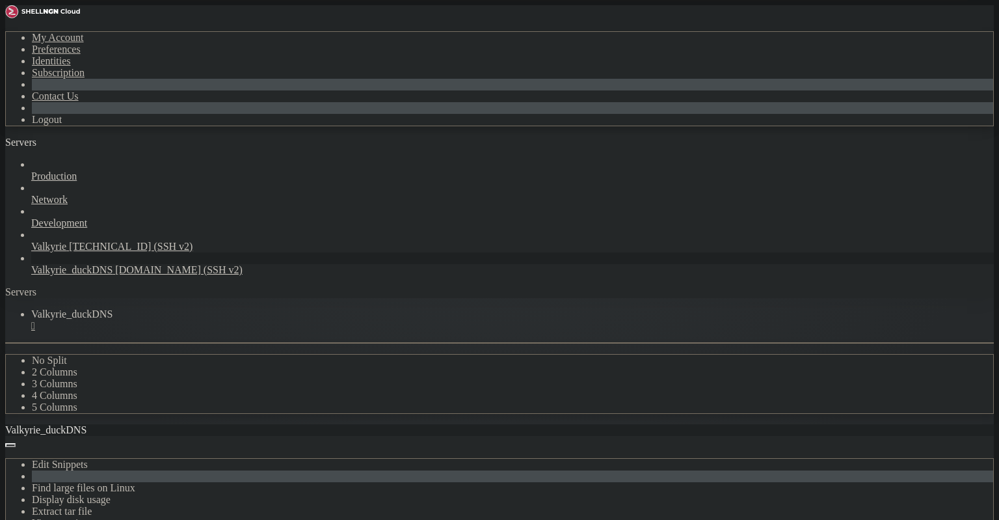
scroll to position [65, 0]
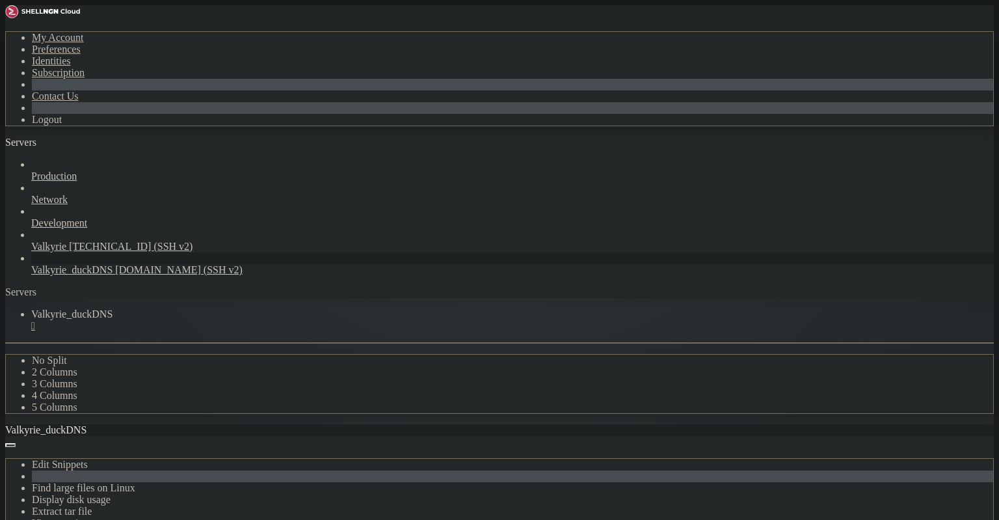
scroll to position [1183, 0]
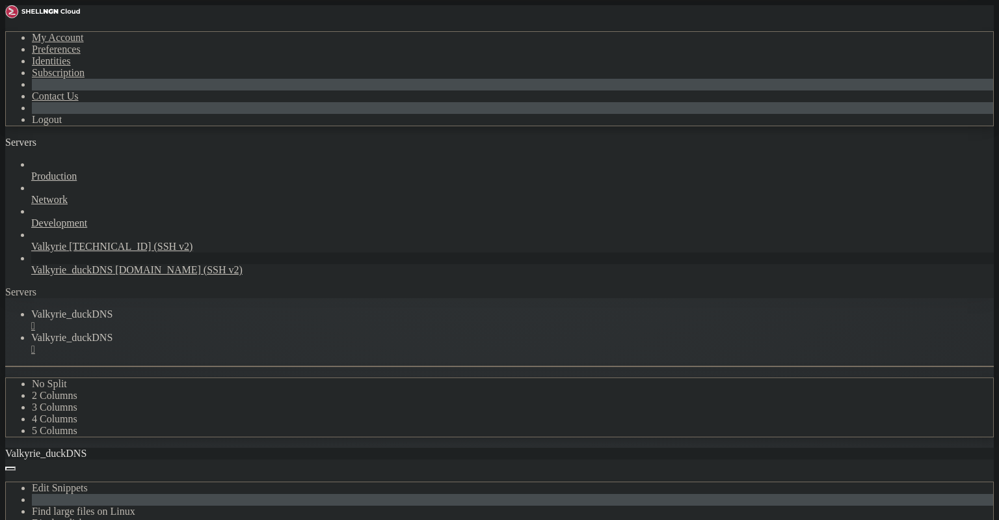
scroll to position [0, 0]
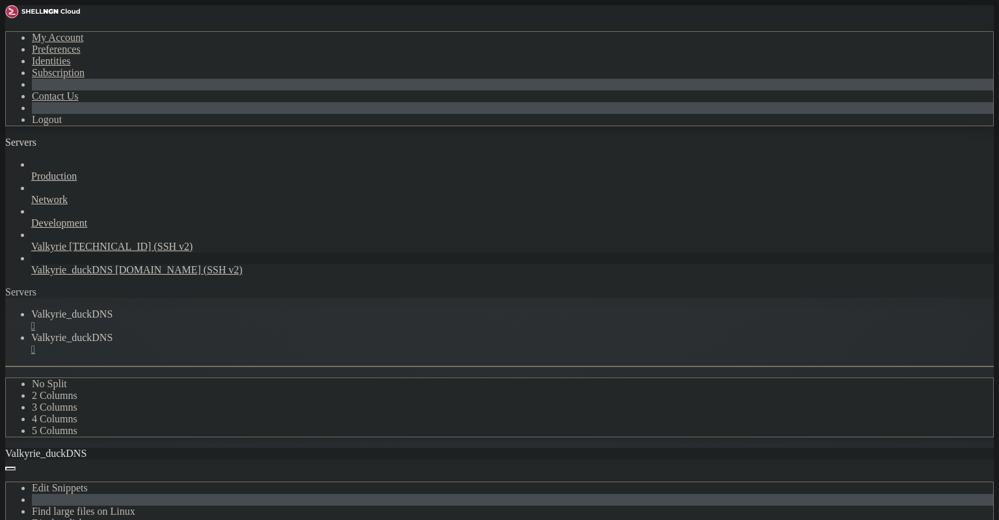
type input "/root"
click at [112, 308] on span "Valkyrie_duckDNS" at bounding box center [71, 313] width 81 height 11
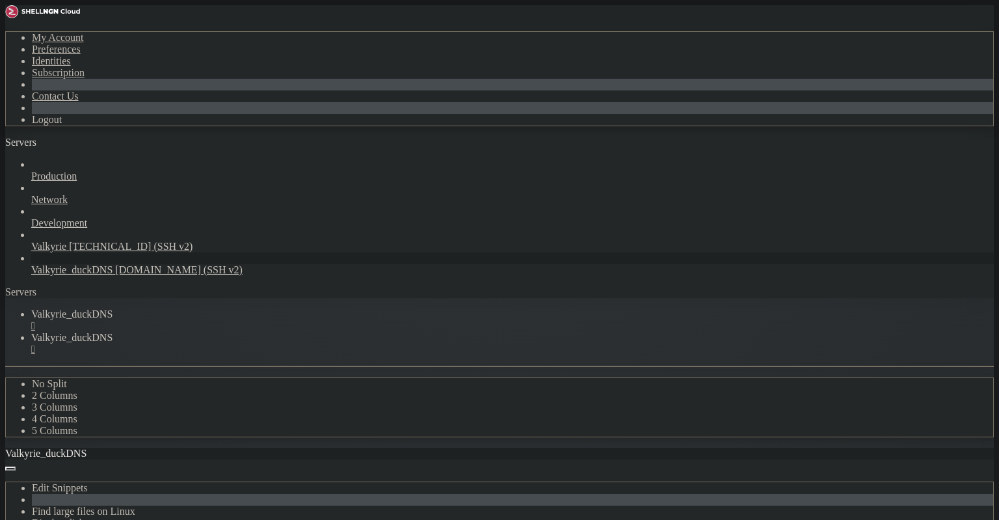
drag, startPoint x: 282, startPoint y: 972, endPoint x: 274, endPoint y: 970, distance: 8.2
click at [338, 332] on link "Valkyrie_duckDNS " at bounding box center [512, 343] width 962 height 23
click at [397, 343] on div "" at bounding box center [512, 349] width 962 height 12
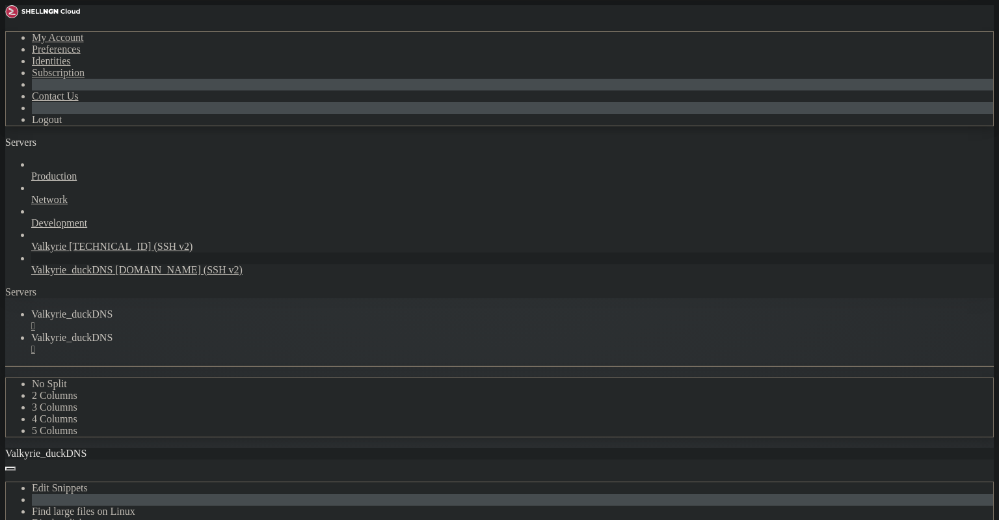
type input "/home/lenneth"
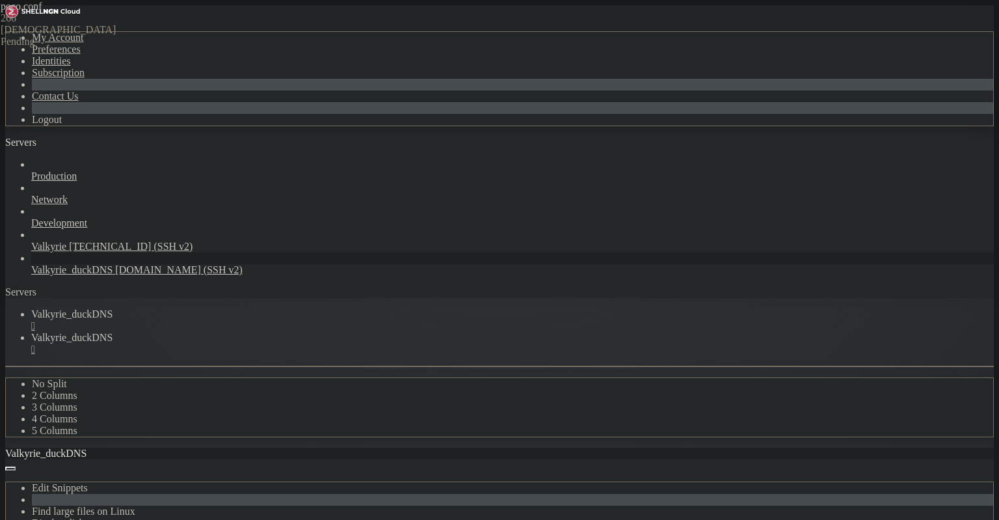
click at [112, 308] on span "Valkyrie_duckDNS" at bounding box center [71, 313] width 81 height 11
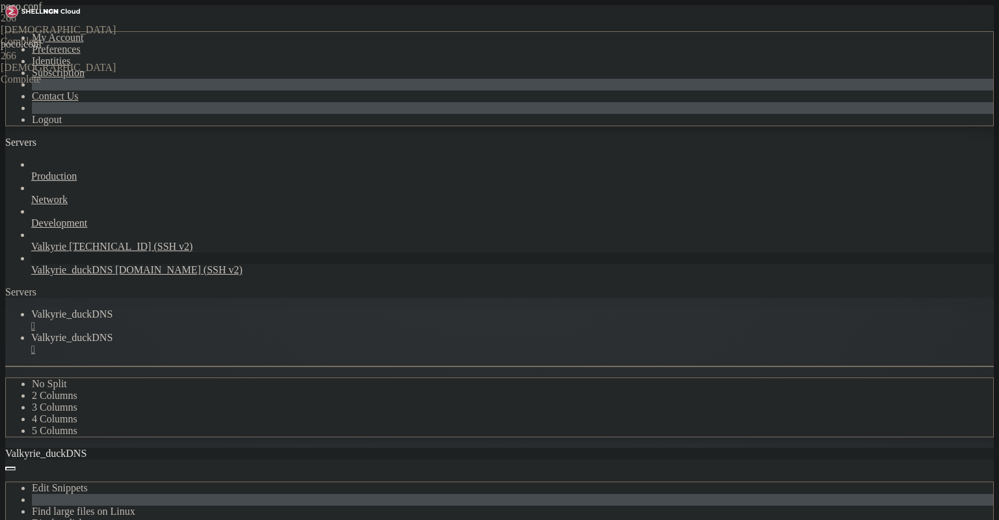
drag, startPoint x: 189, startPoint y: 1002, endPoint x: 8, endPoint y: 854, distance: 233.8
drag, startPoint x: 139, startPoint y: 1007, endPoint x: 10, endPoint y: 839, distance: 211.5
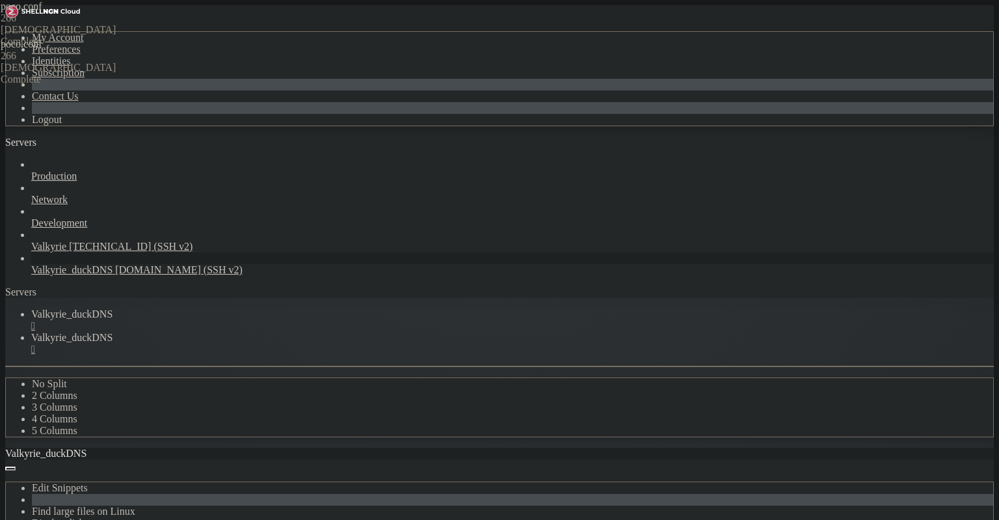
drag, startPoint x: 9, startPoint y: 854, endPoint x: 46, endPoint y: 841, distance: 38.9
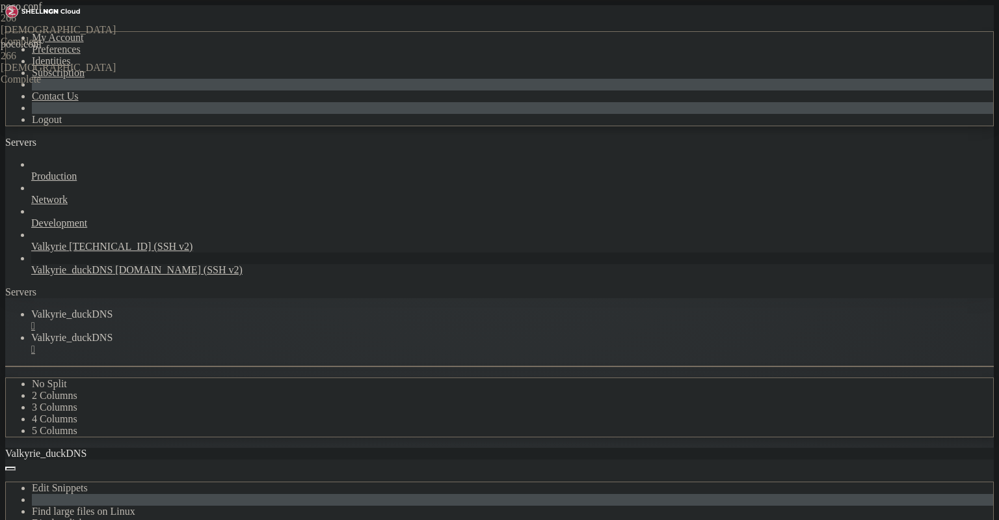
drag, startPoint x: 9, startPoint y: 958, endPoint x: 34, endPoint y: 958, distance: 24.7
drag, startPoint x: 75, startPoint y: 955, endPoint x: 12, endPoint y: 958, distance: 63.8
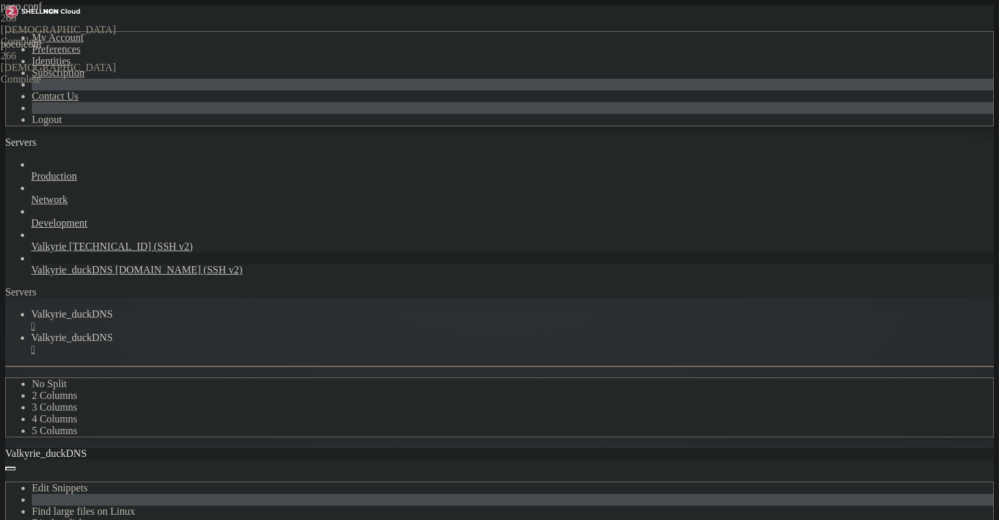
copy x-row "201.4.224.64"
click at [79, 241] on span "[TECHNICAL_ID] (SSH v2)" at bounding box center [131, 246] width 124 height 11
click at [274, 320] on div "" at bounding box center [512, 326] width 962 height 12
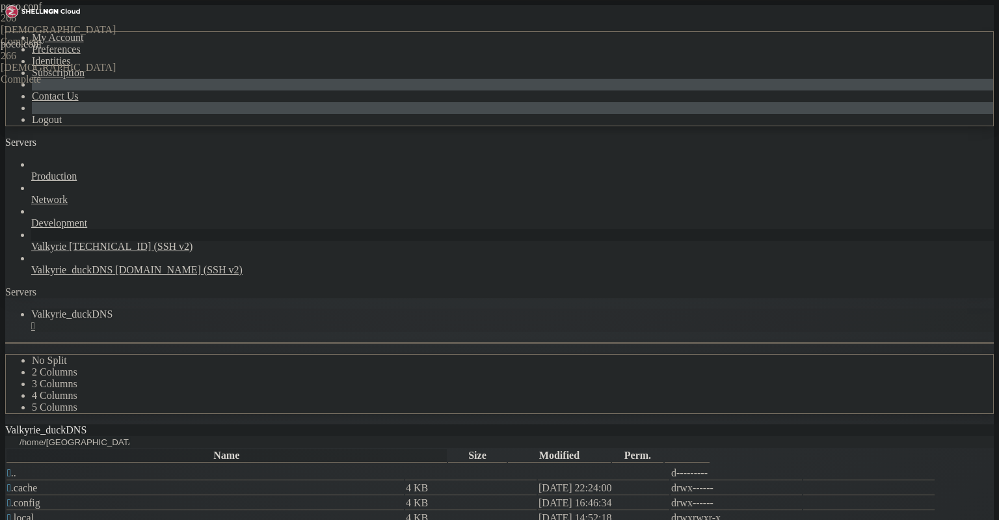
scroll to position [371, 0]
click at [271, 320] on div "" at bounding box center [512, 326] width 962 height 12
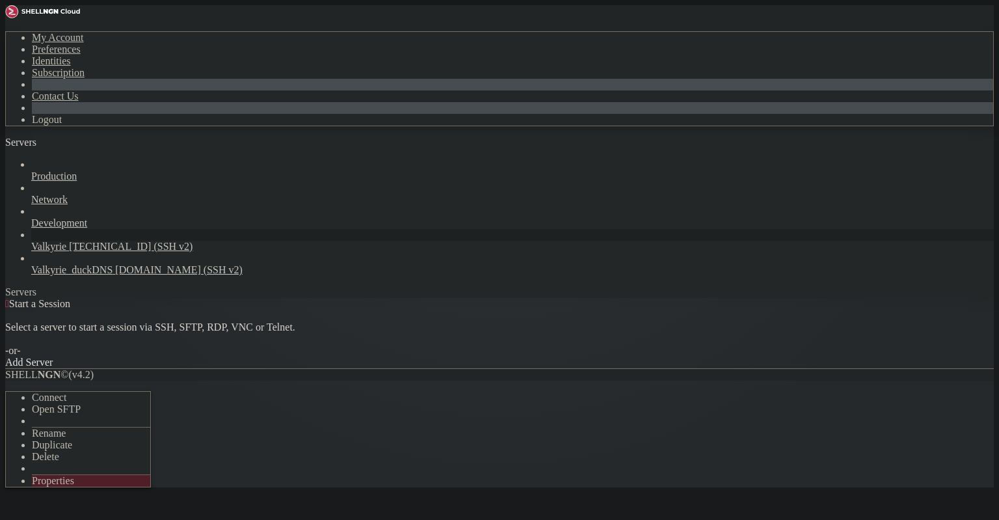
click at [131, 475] on li "Properties" at bounding box center [91, 481] width 118 height 12
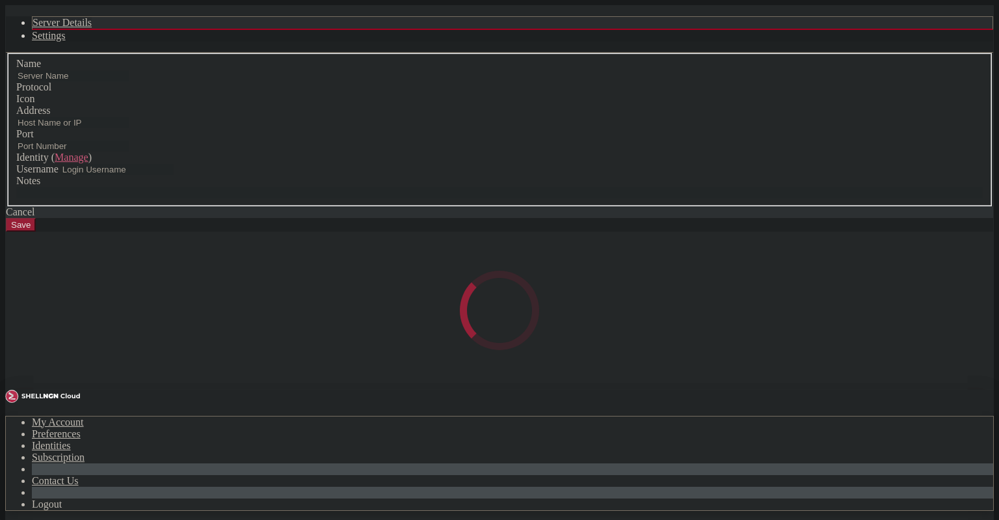
type input "Valkyrie"
type input "191.215.44.41"
type input "2222"
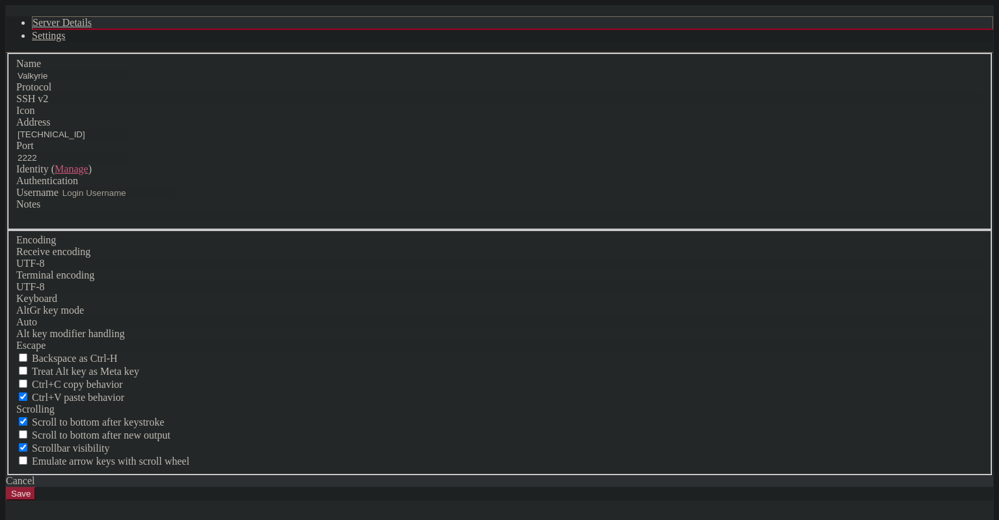
type input "lenneth"
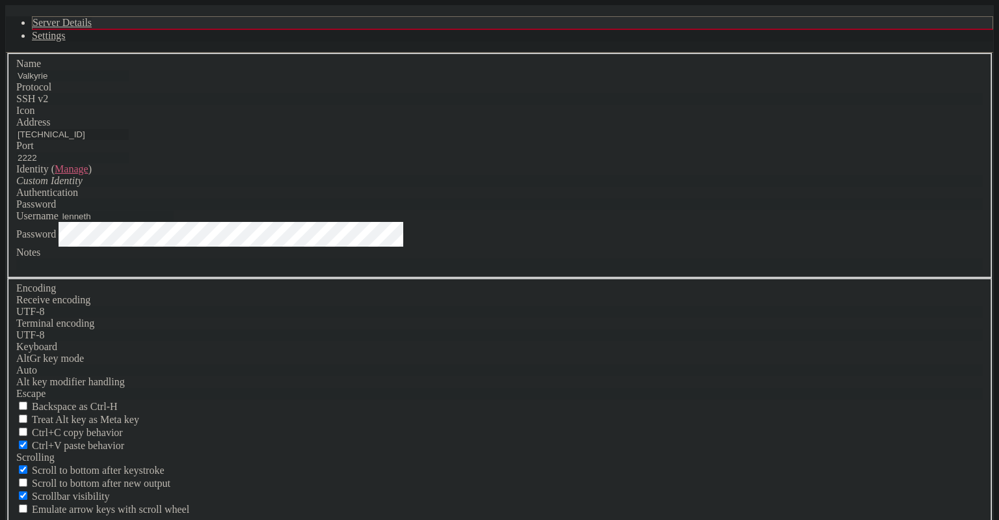
click at [129, 140] on input "191.215.44.41" at bounding box center [72, 134] width 112 height 11
paste input "201.4.224.64"
type input "201.4.224.64"
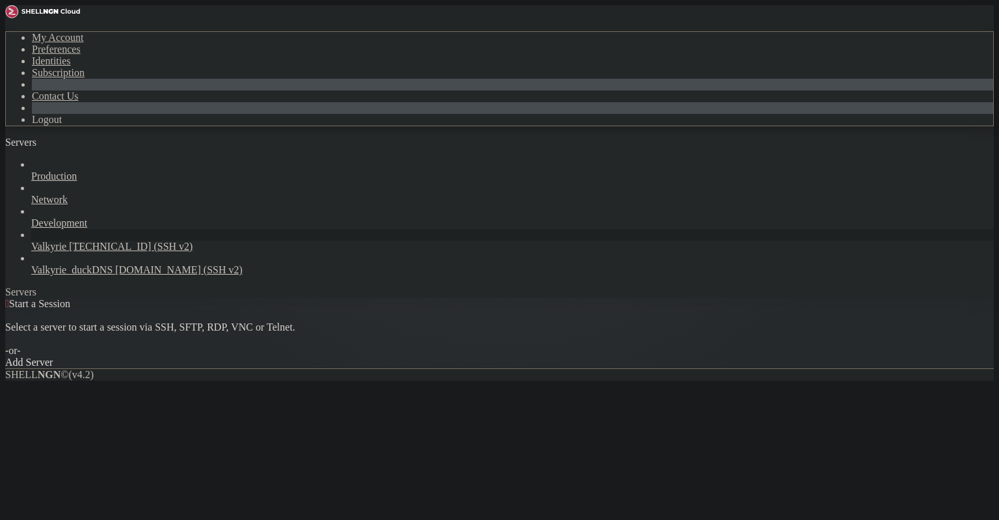
click at [397, 368] on div " Start a Session Select a server to start a session via SSH, SFTP, RDP, VNC or…" at bounding box center [499, 333] width 988 height 70
click at [55, 241] on link "Valkyrie 201.4.224.64 (SSH v2)" at bounding box center [512, 247] width 962 height 12
click at [57, 241] on span "Valkyrie" at bounding box center [48, 246] width 35 height 11
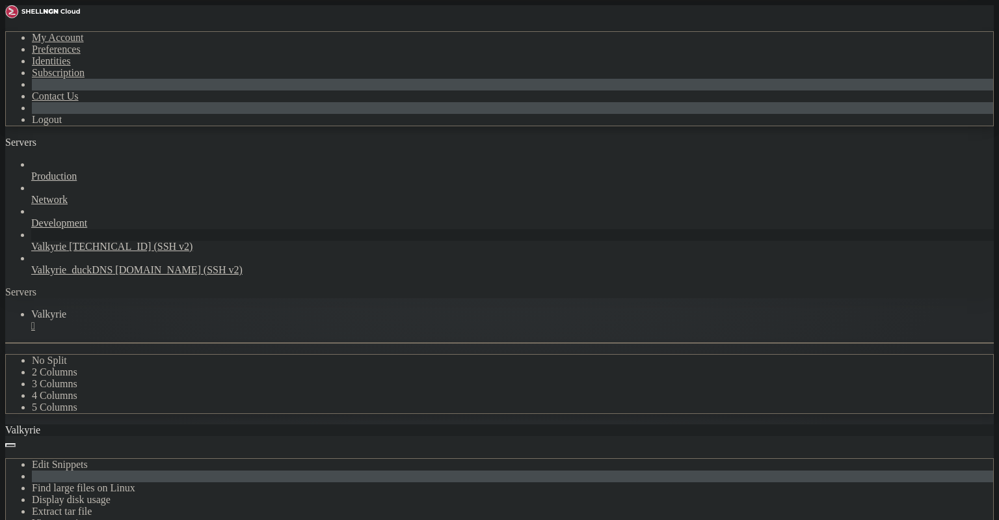
scroll to position [0, 0]
click at [231, 320] on div "" at bounding box center [512, 326] width 962 height 12
